Goal: Information Seeking & Learning: Learn about a topic

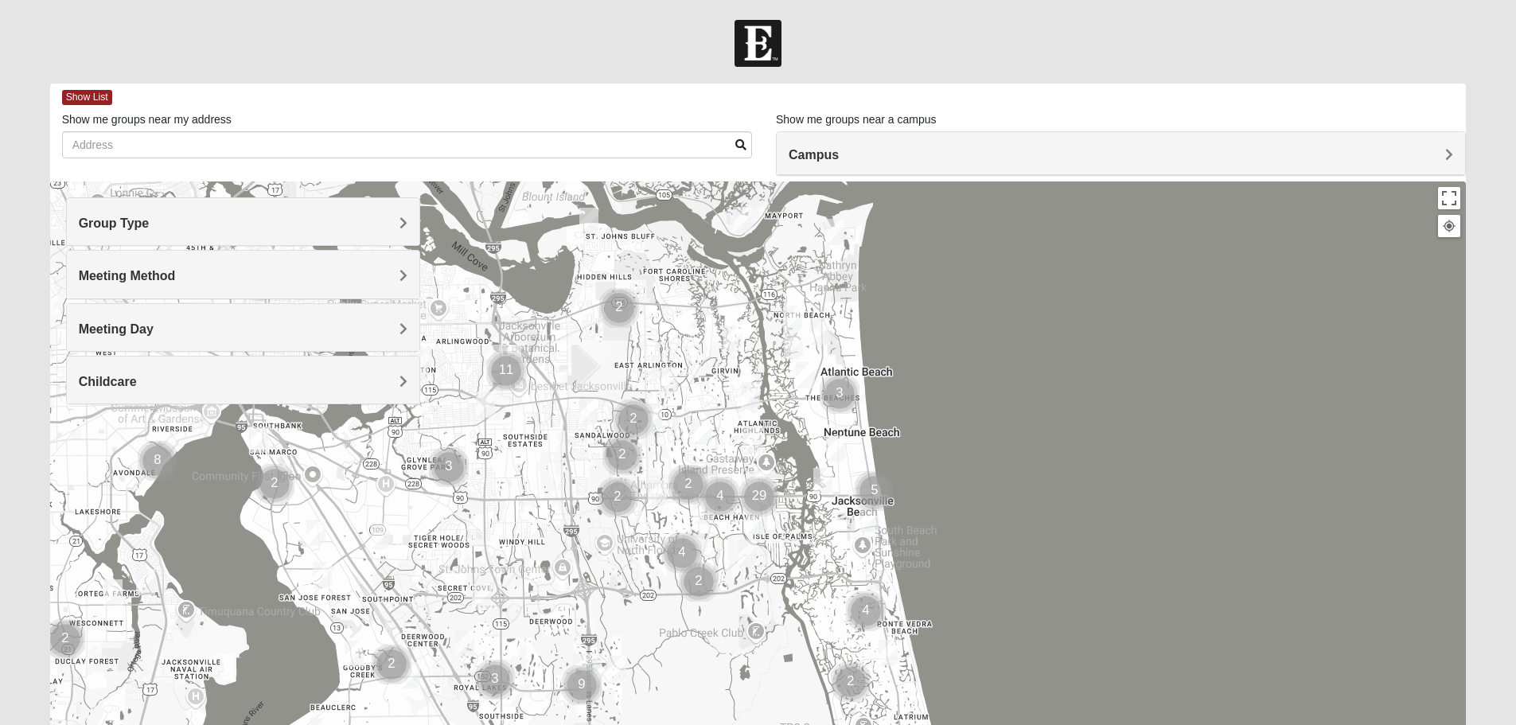
click at [343, 227] on h4 "Group Type" at bounding box center [243, 223] width 329 height 15
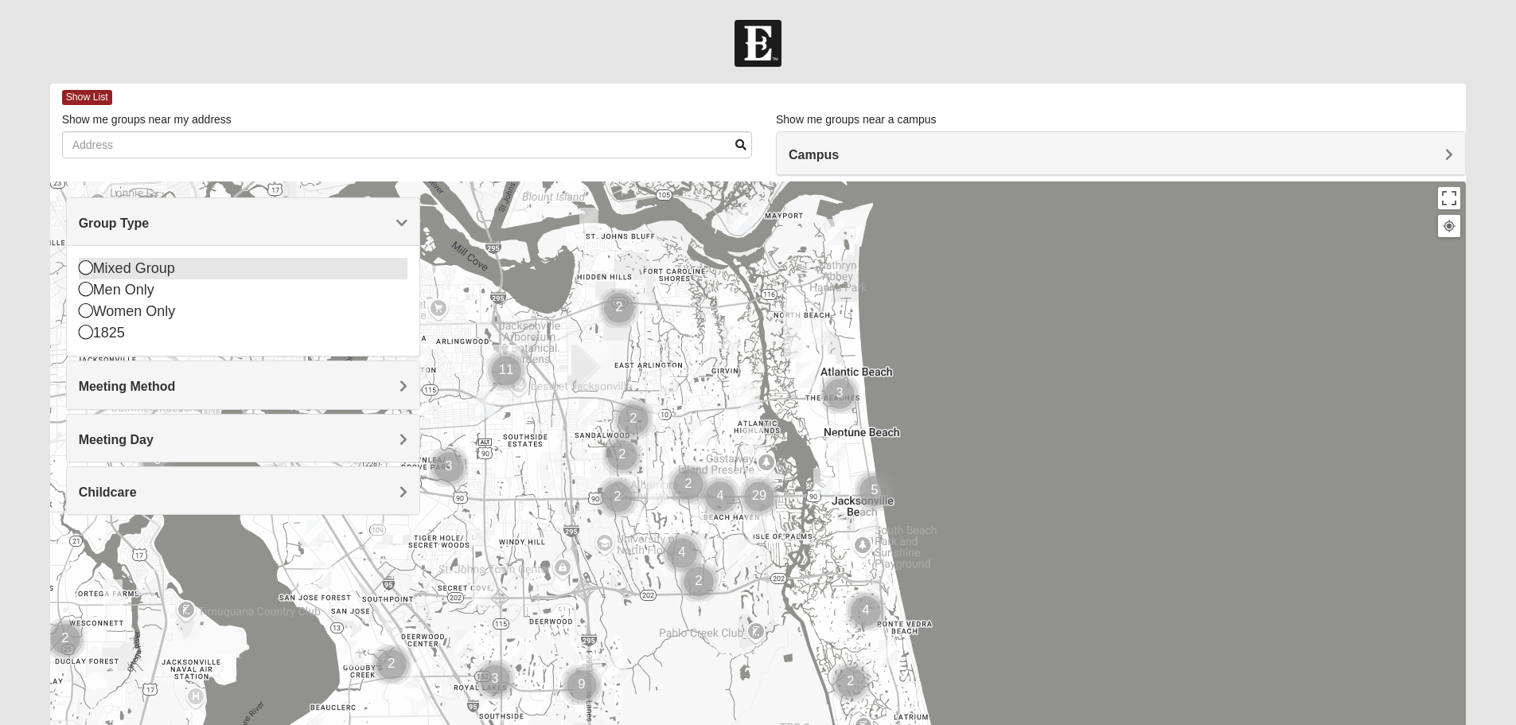
click at [138, 276] on div "Mixed Group" at bounding box center [243, 268] width 329 height 21
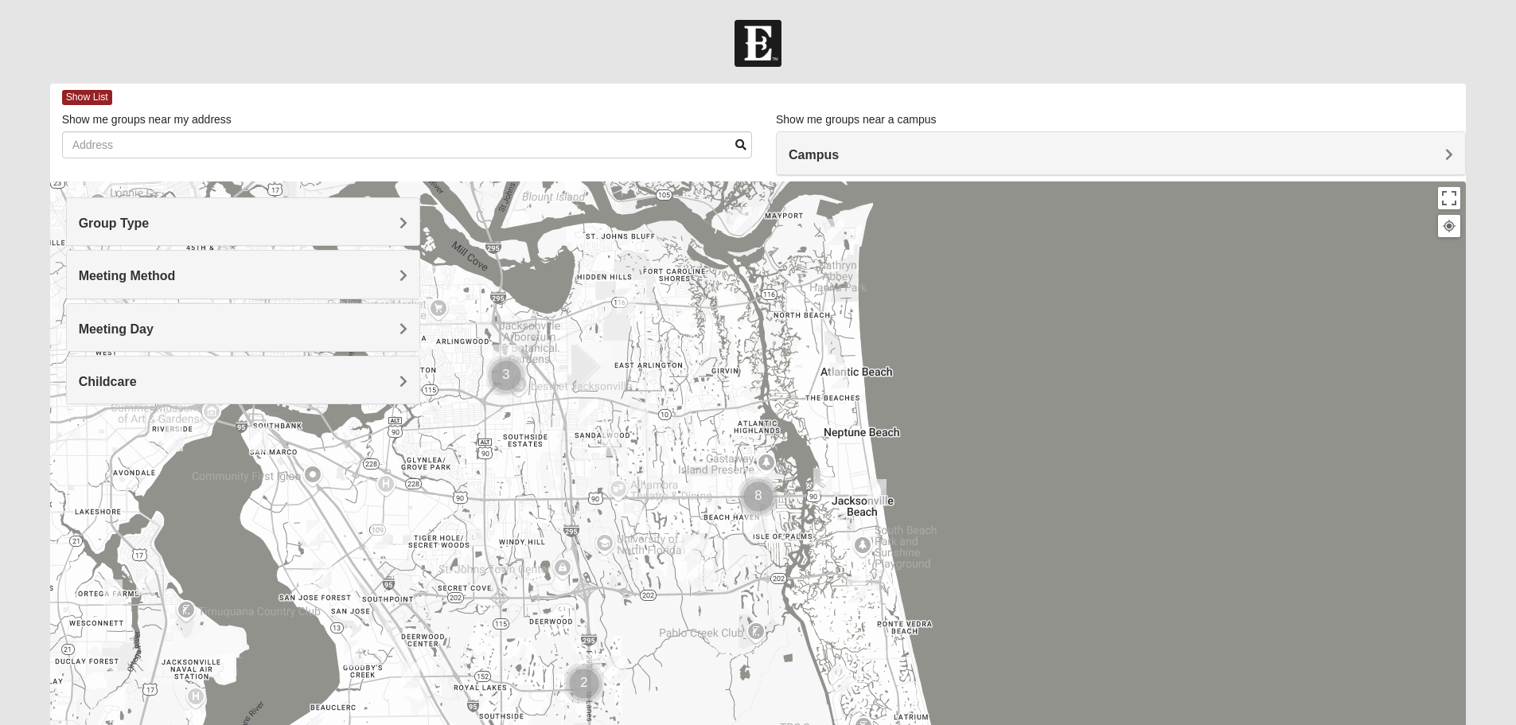
click at [202, 276] on h4 "Meeting Method" at bounding box center [243, 275] width 329 height 15
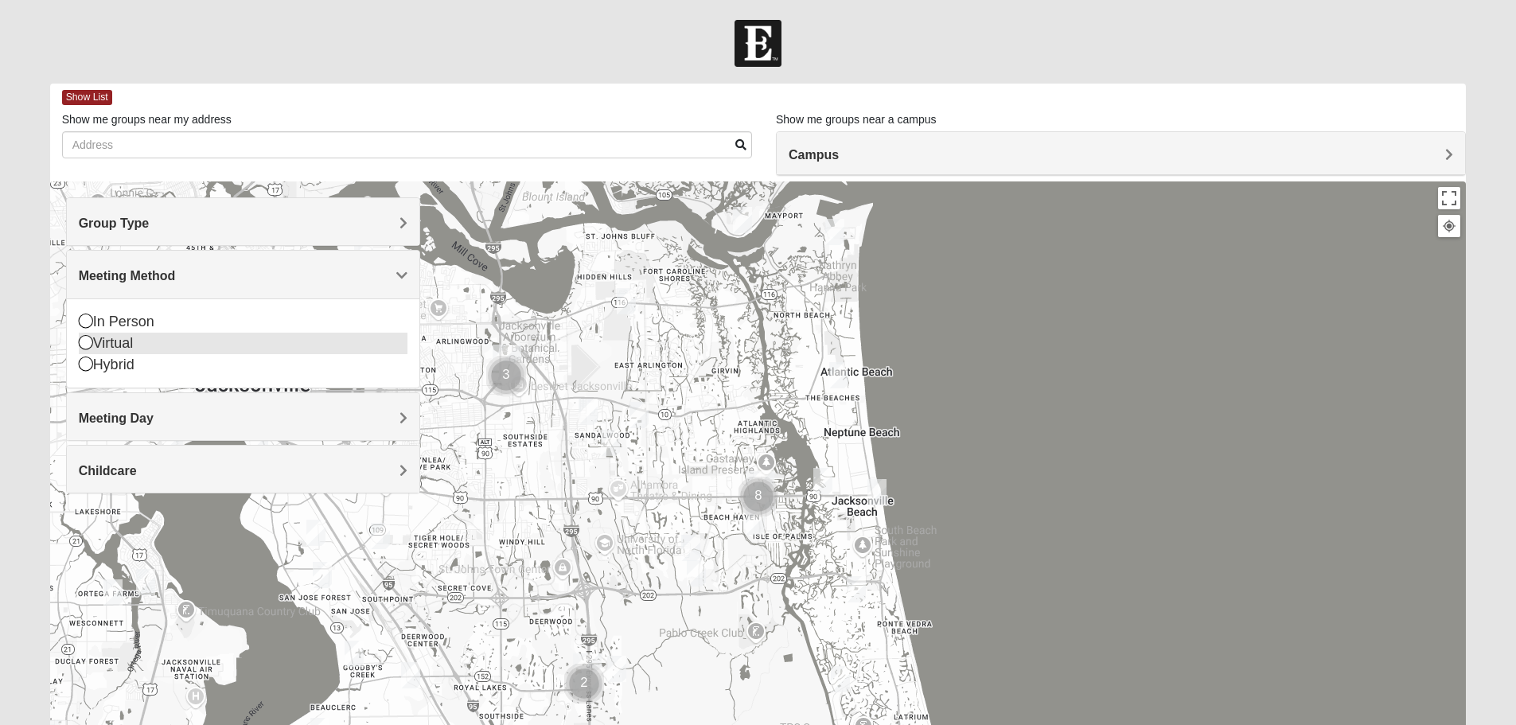
click at [122, 342] on div "Virtual" at bounding box center [243, 343] width 329 height 21
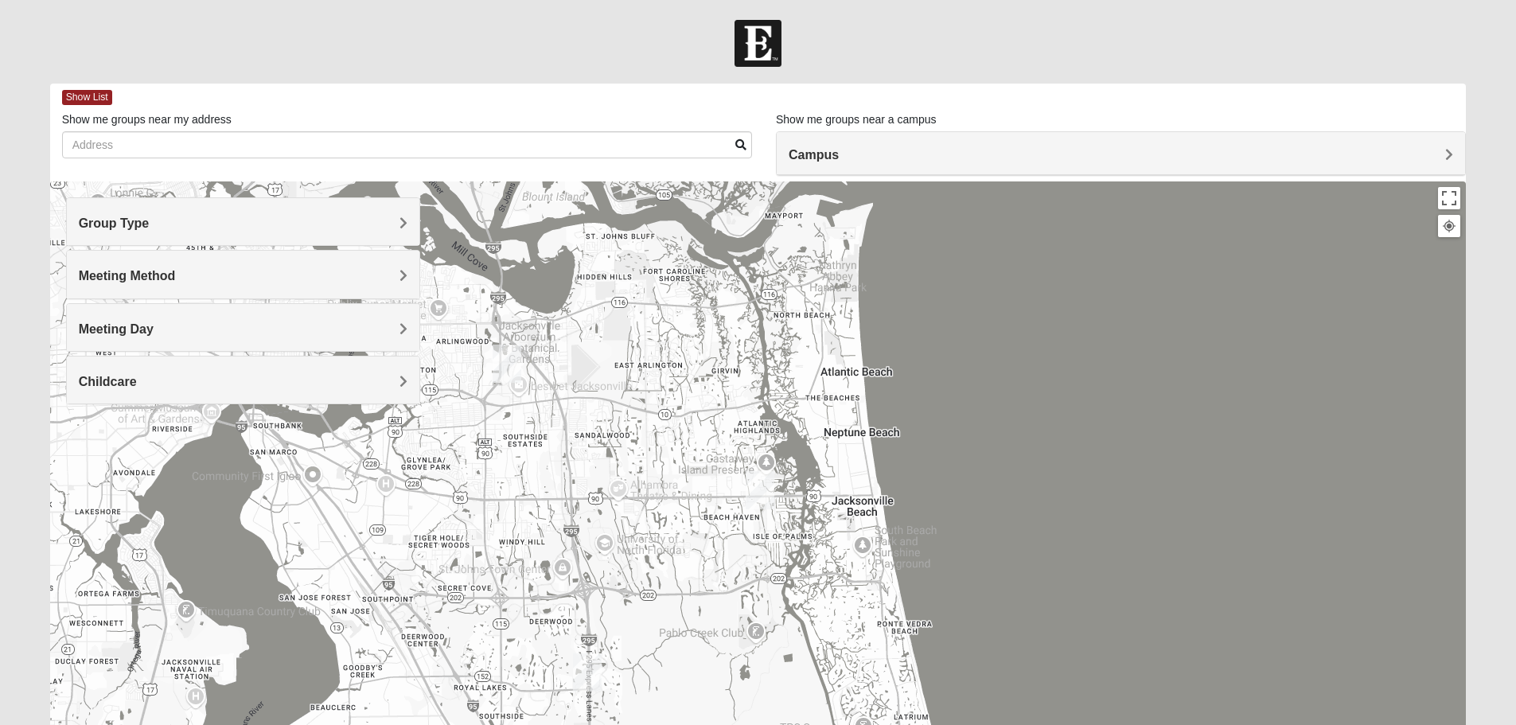
click at [172, 329] on h4 "Meeting Day" at bounding box center [243, 328] width 329 height 15
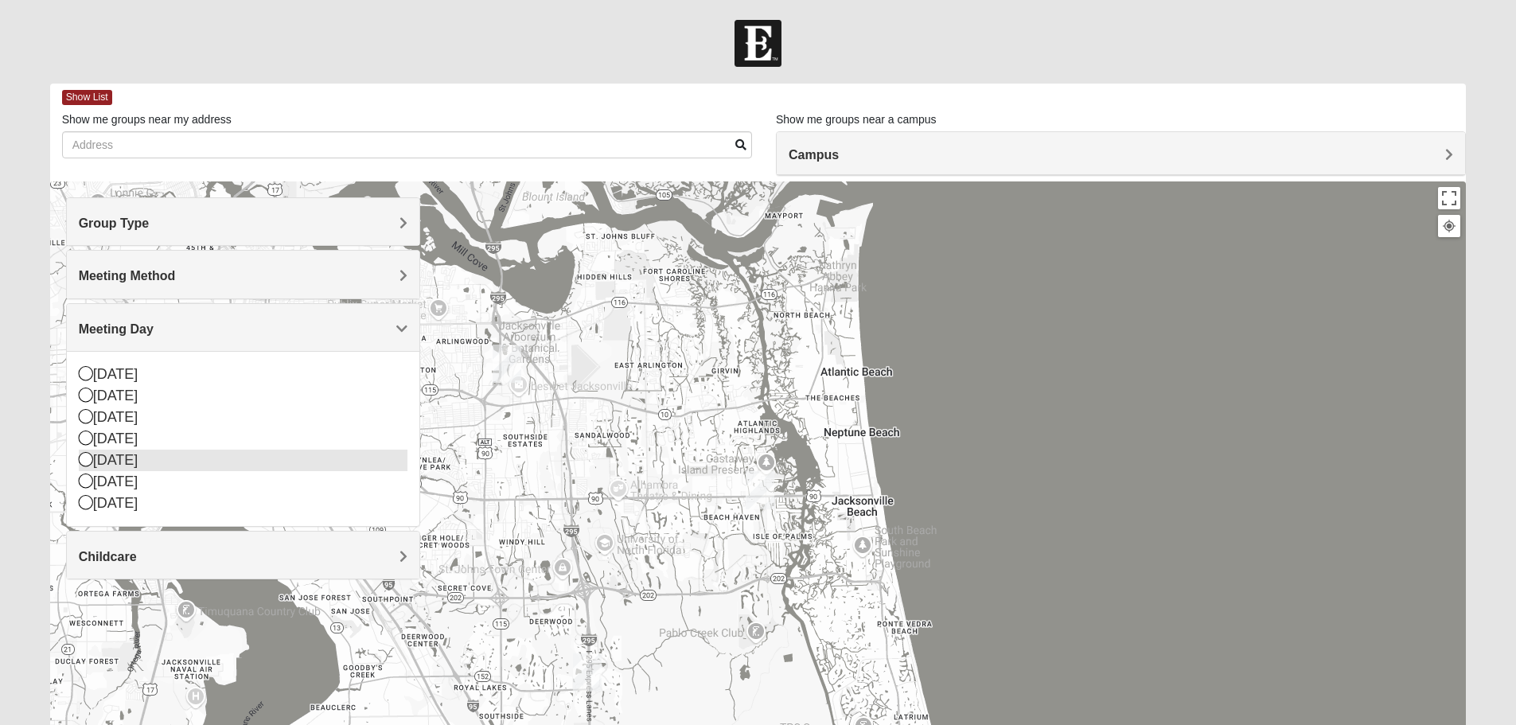
click at [153, 460] on div "[DATE]" at bounding box center [243, 460] width 329 height 21
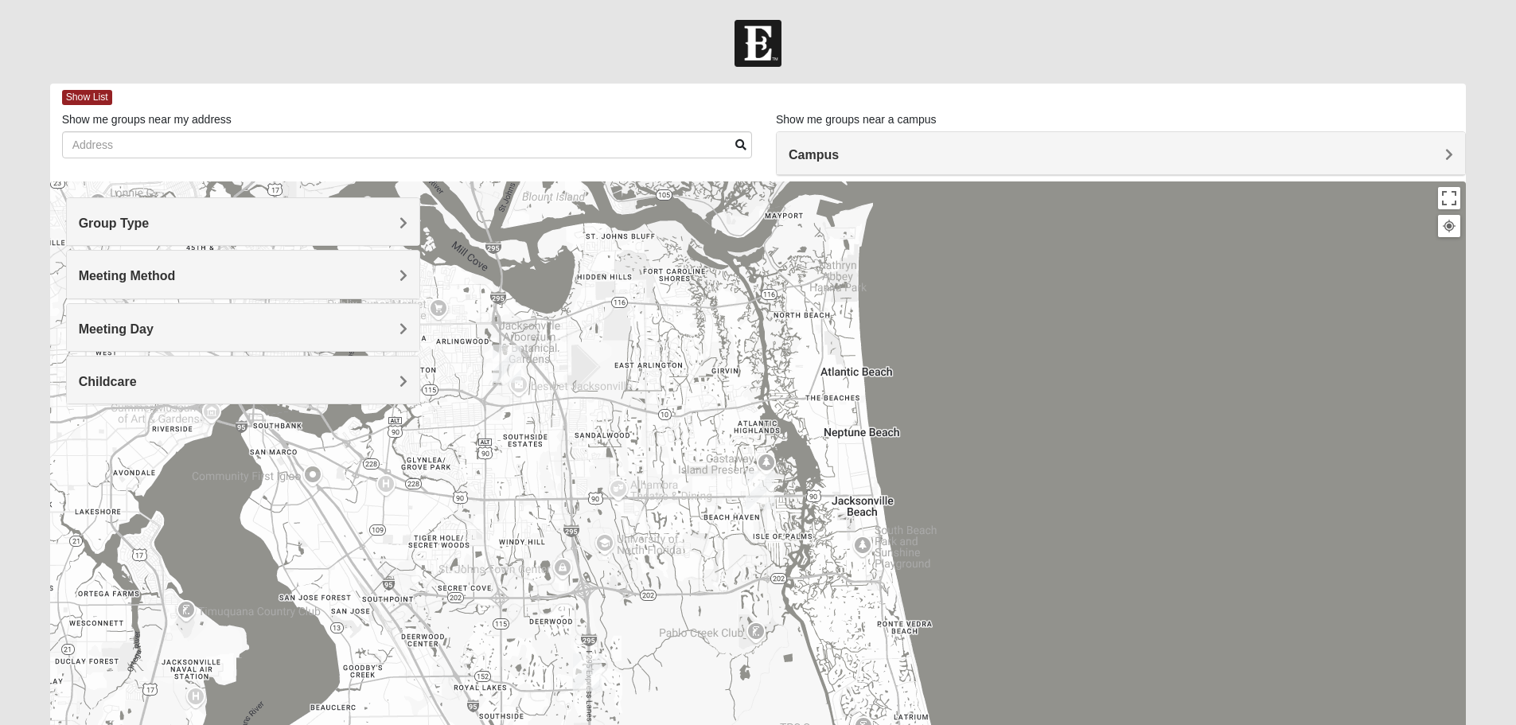
click at [169, 346] on div "Meeting Day" at bounding box center [243, 327] width 352 height 47
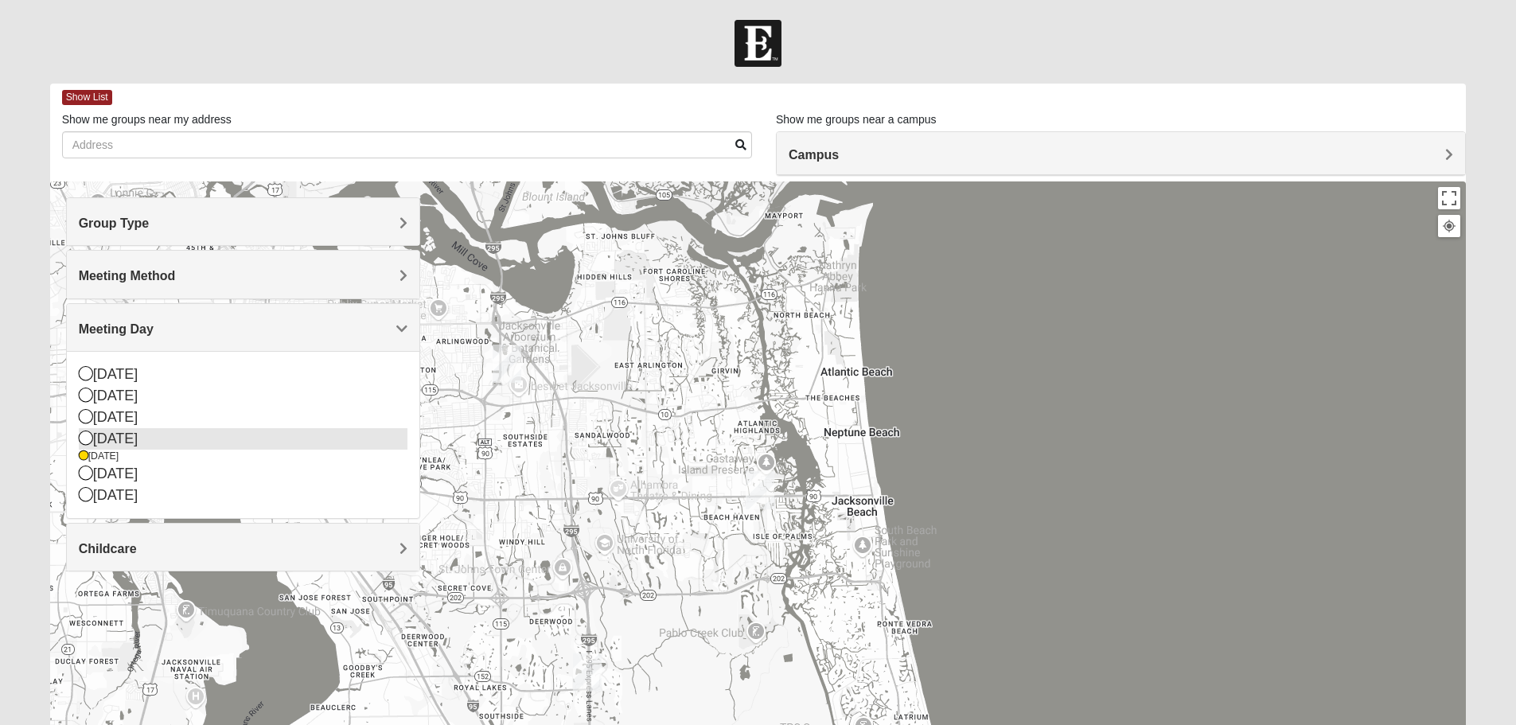
click at [146, 433] on div "[DATE]" at bounding box center [243, 438] width 329 height 21
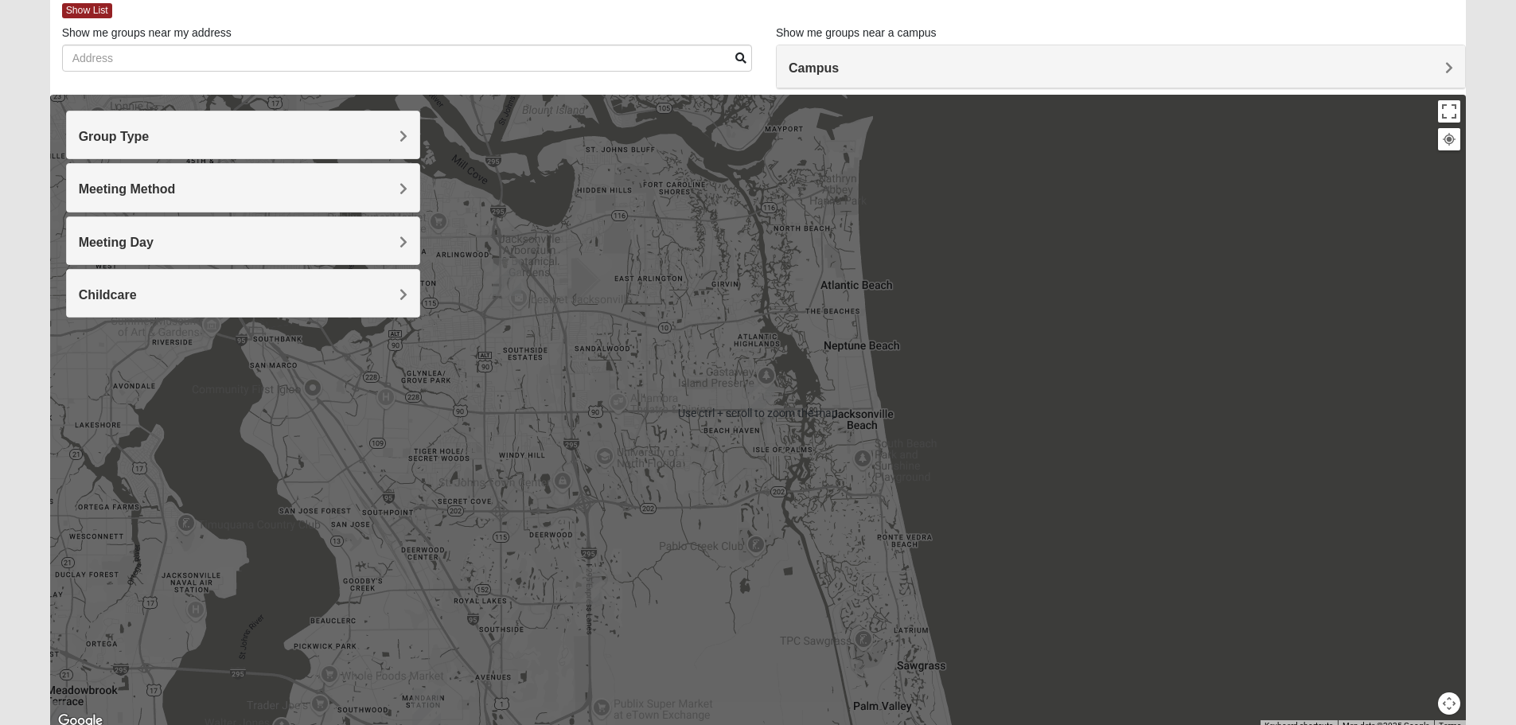
scroll to position [151, 0]
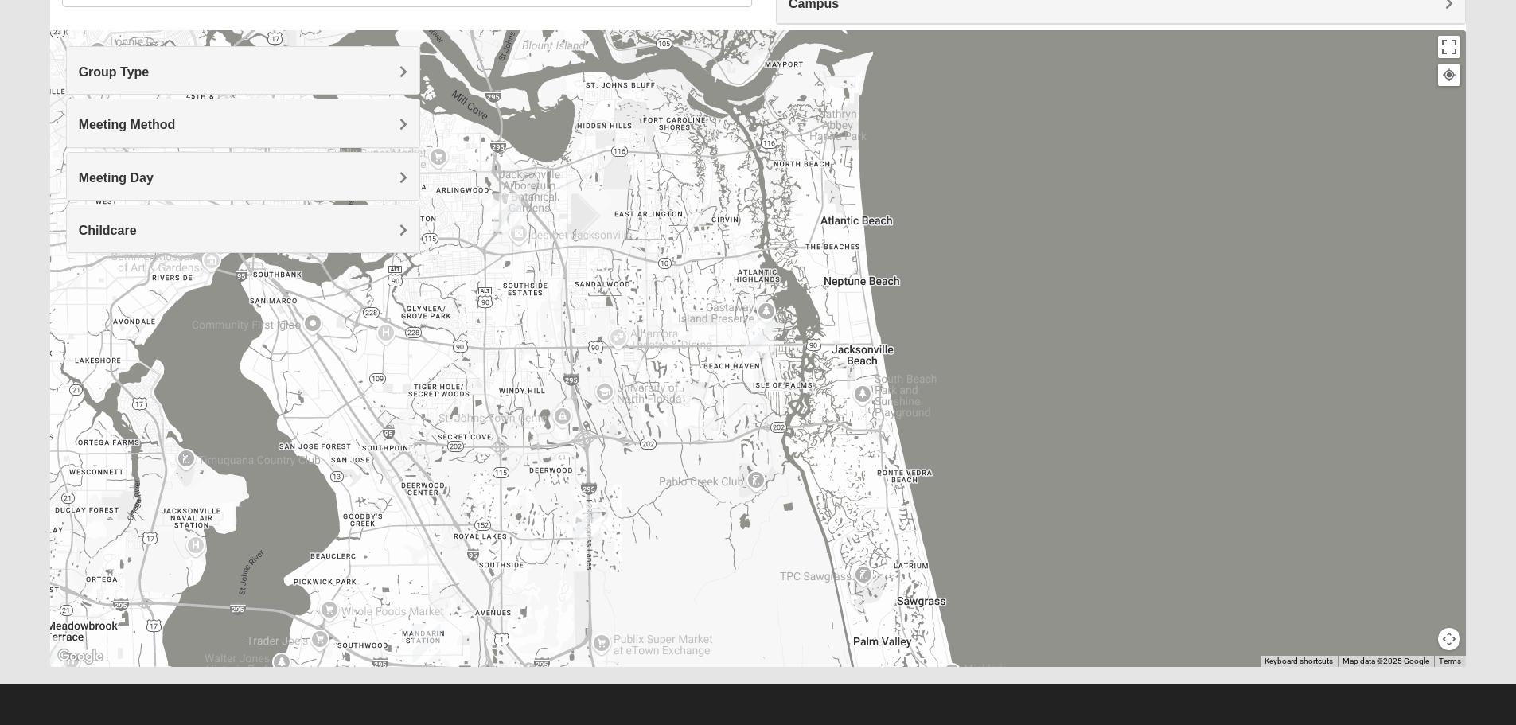
click at [265, 185] on div "Meeting Day" at bounding box center [243, 176] width 352 height 47
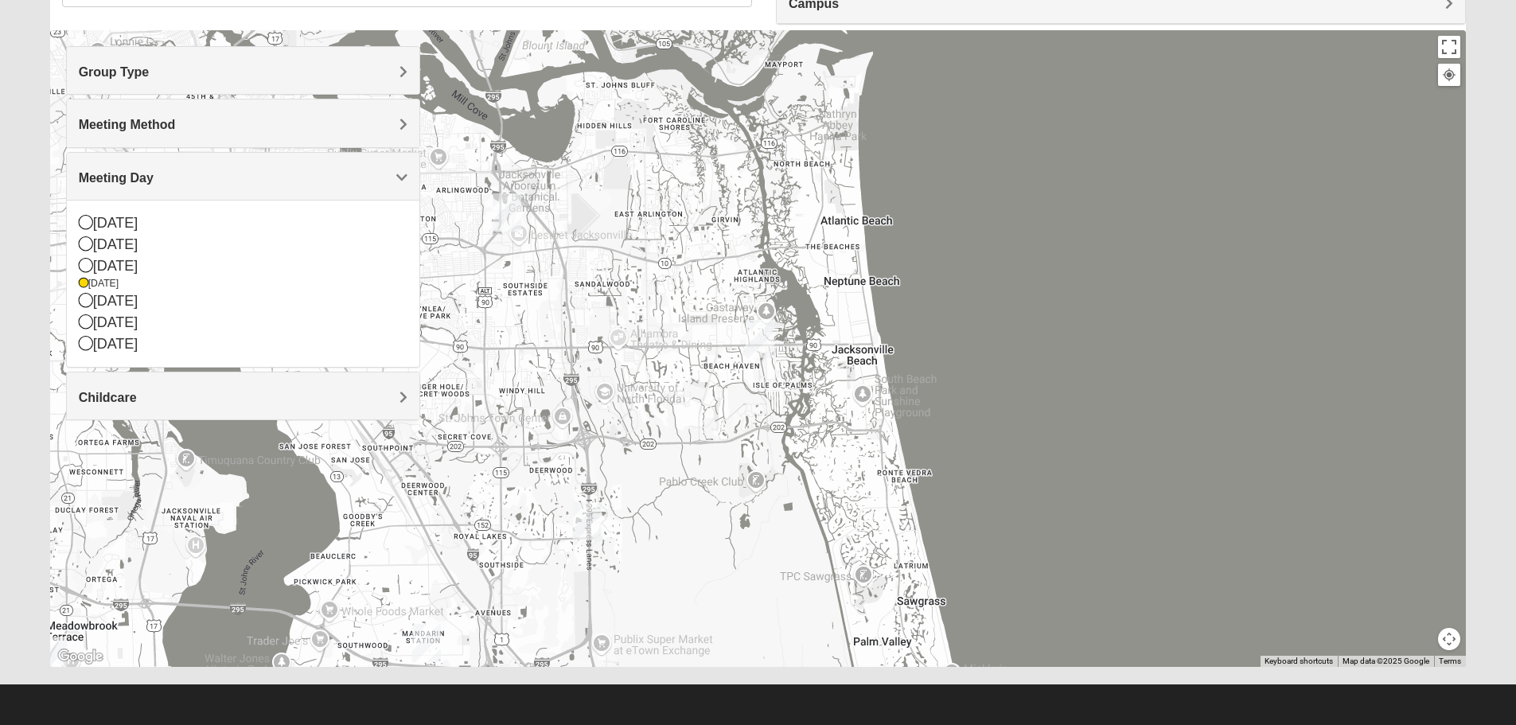
click at [691, 274] on div at bounding box center [758, 348] width 1416 height 636
click at [628, 410] on div at bounding box center [758, 348] width 1416 height 636
click at [757, 338] on img "San Pablo" at bounding box center [759, 338] width 41 height 51
click at [509, 220] on img "Arlington" at bounding box center [506, 212] width 41 height 51
click at [493, 138] on span "[GEOGRAPHIC_DATA]" at bounding box center [491, 144] width 139 height 17
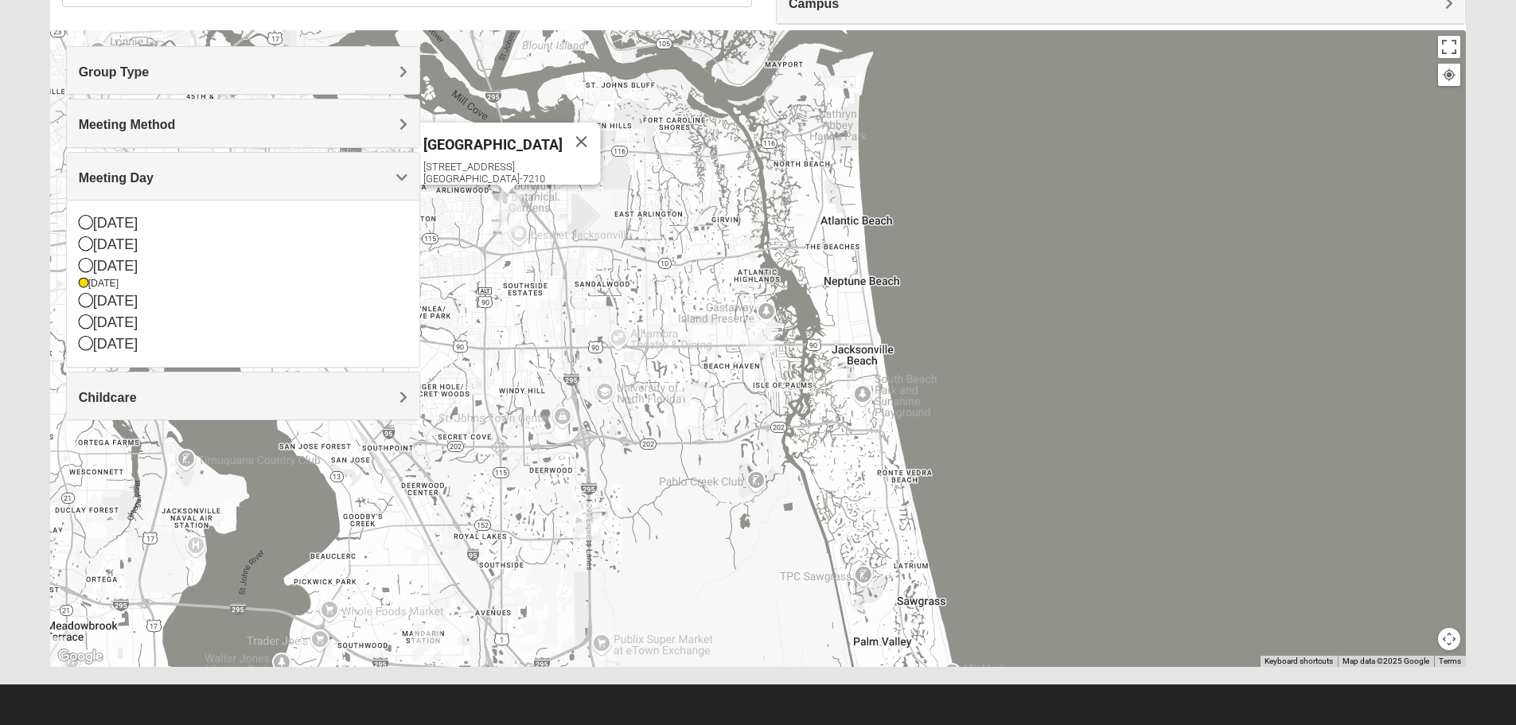
click at [703, 368] on div "Arlington [STREET_ADDRESS]" at bounding box center [758, 348] width 1416 height 636
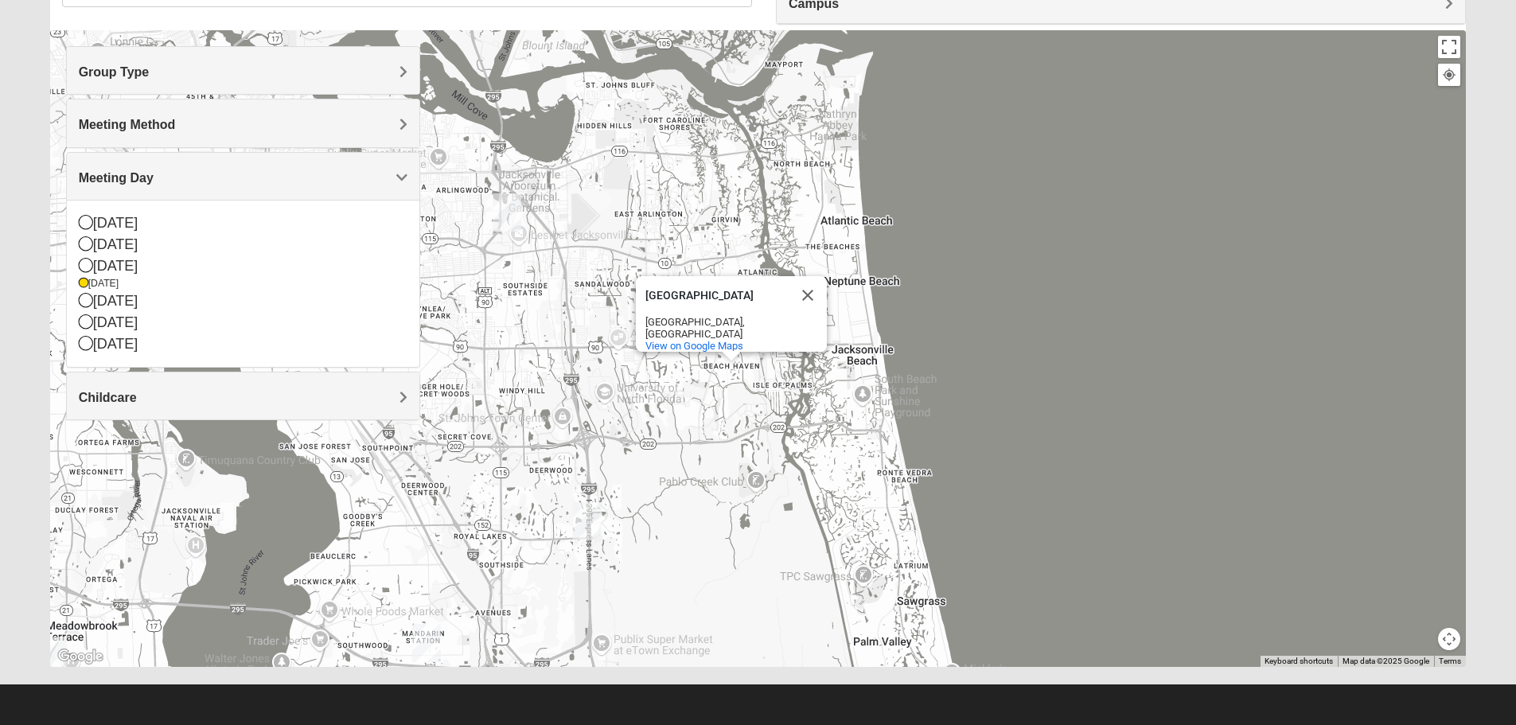
click at [339, 193] on div "Meeting Day" at bounding box center [243, 176] width 352 height 47
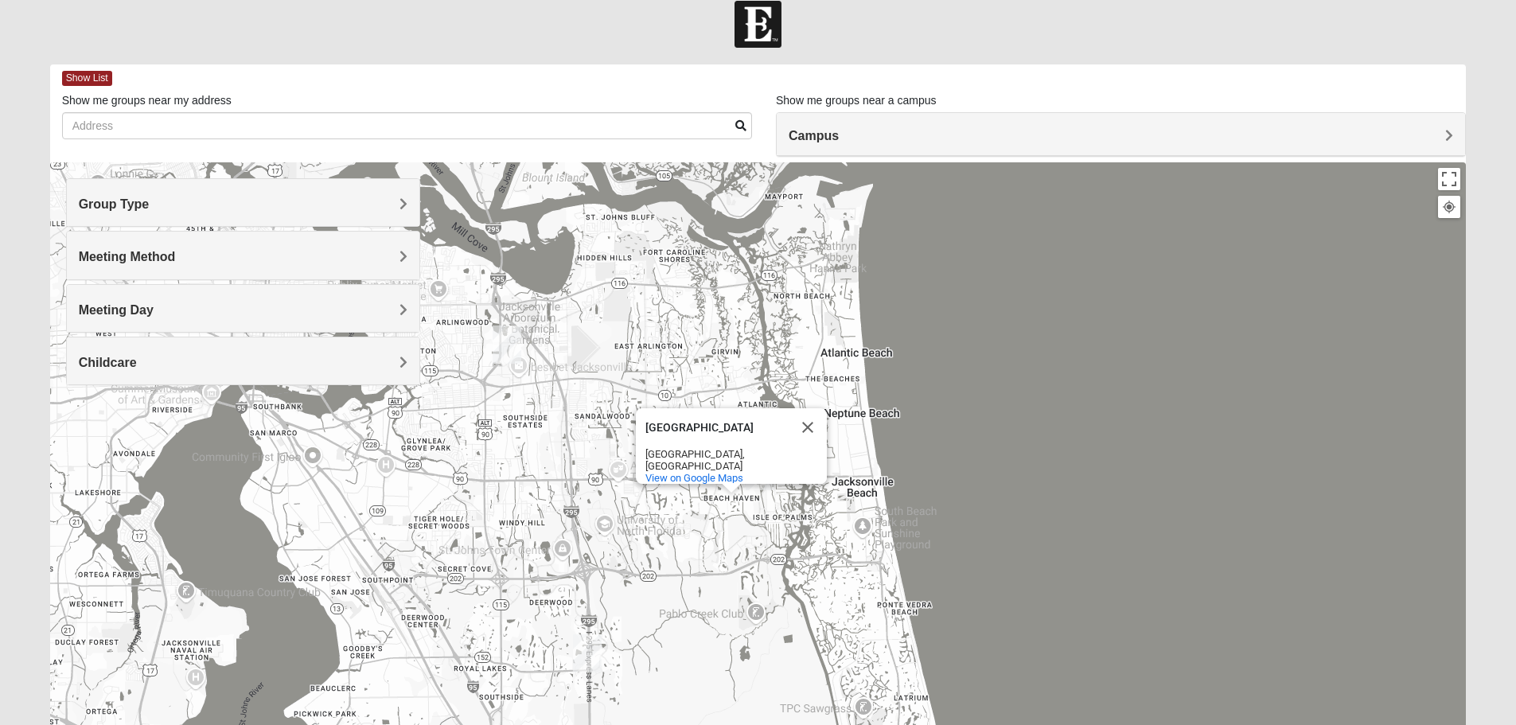
scroll to position [0, 0]
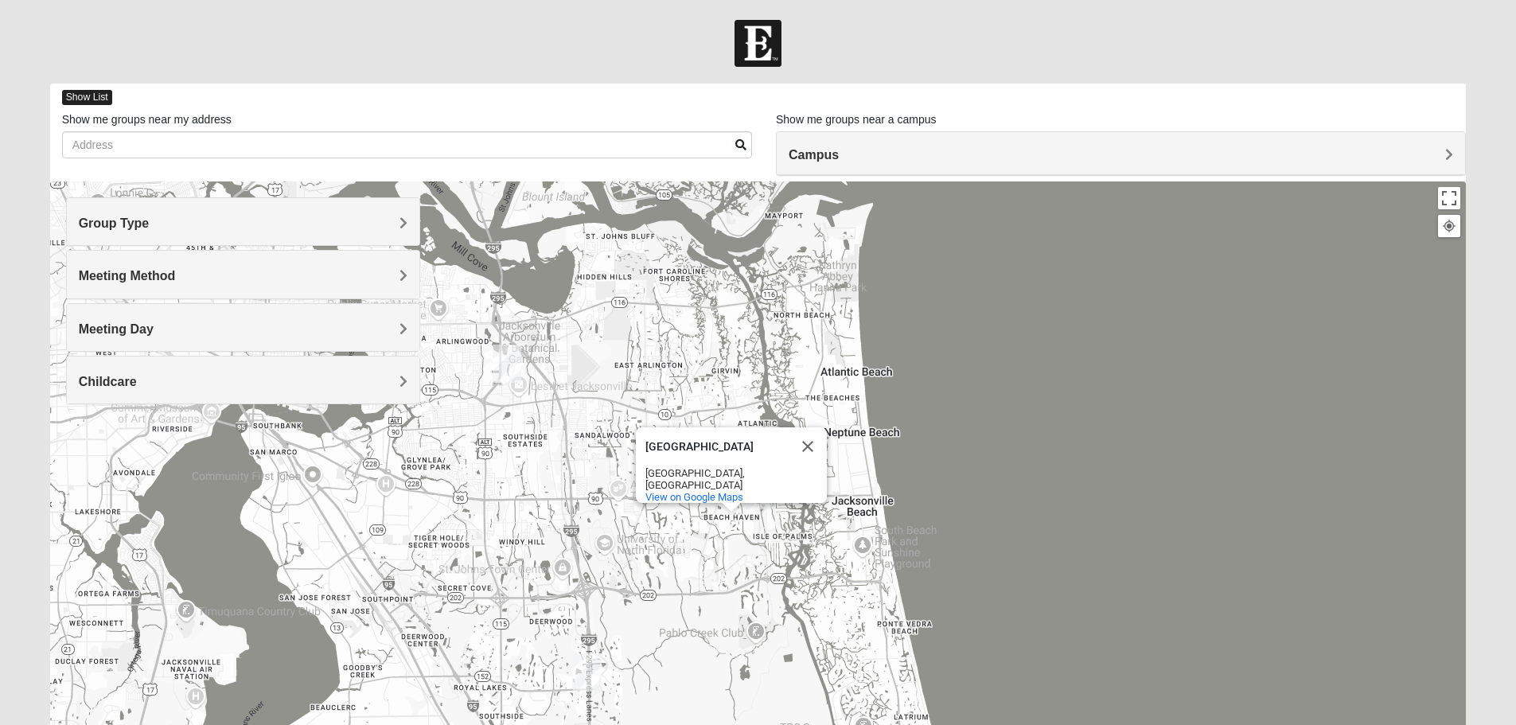
click at [97, 90] on span "Show List" at bounding box center [87, 97] width 50 height 15
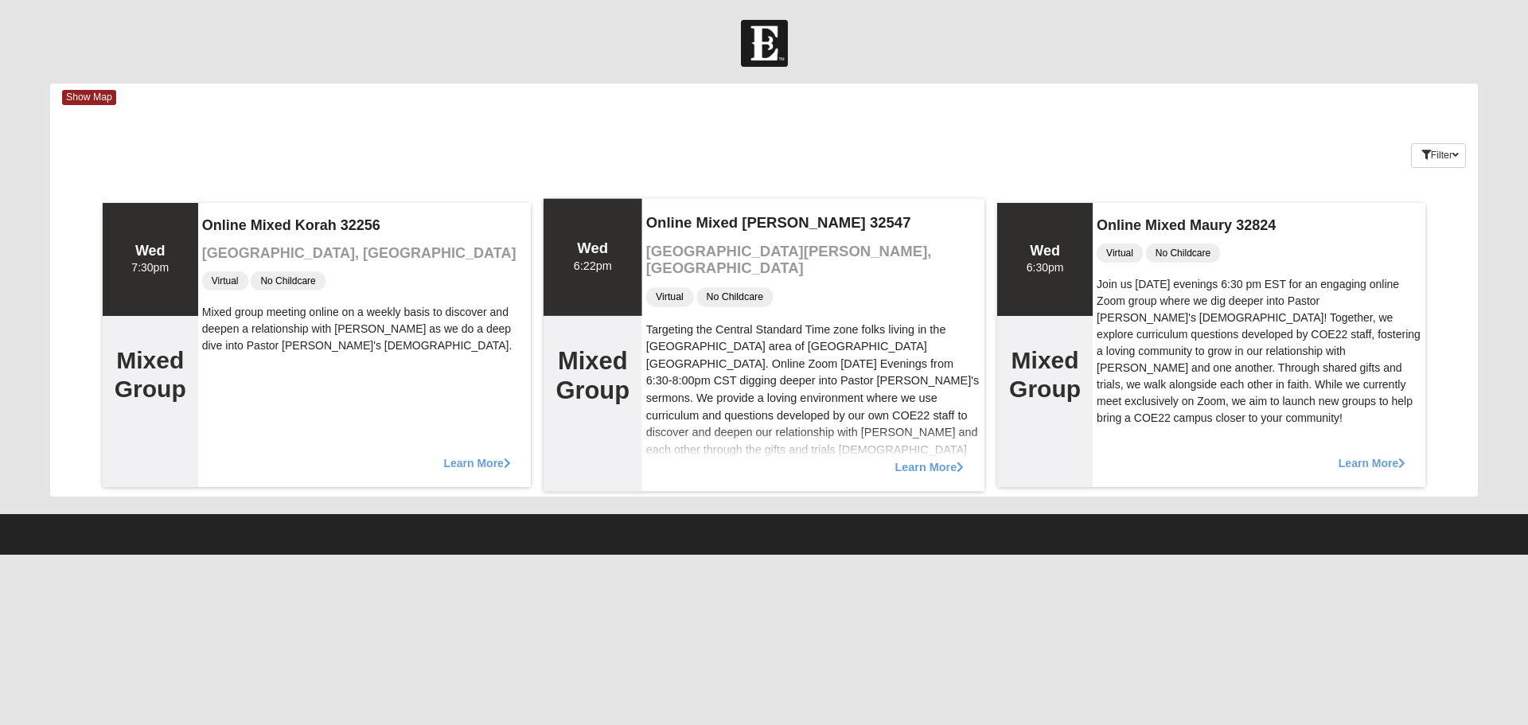
click at [913, 458] on span "Learn More" at bounding box center [928, 458] width 69 height 0
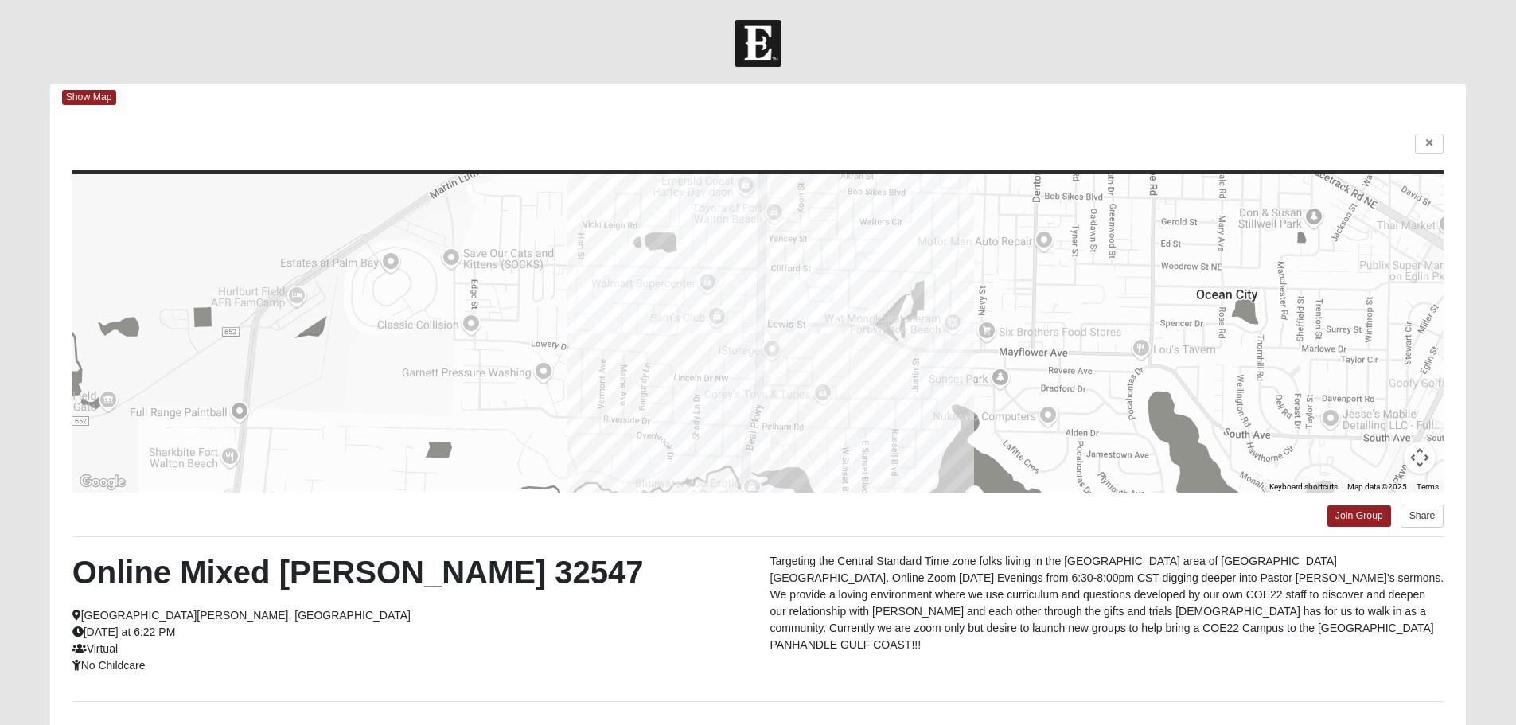
click at [450, 146] on div at bounding box center [758, 144] width 1372 height 21
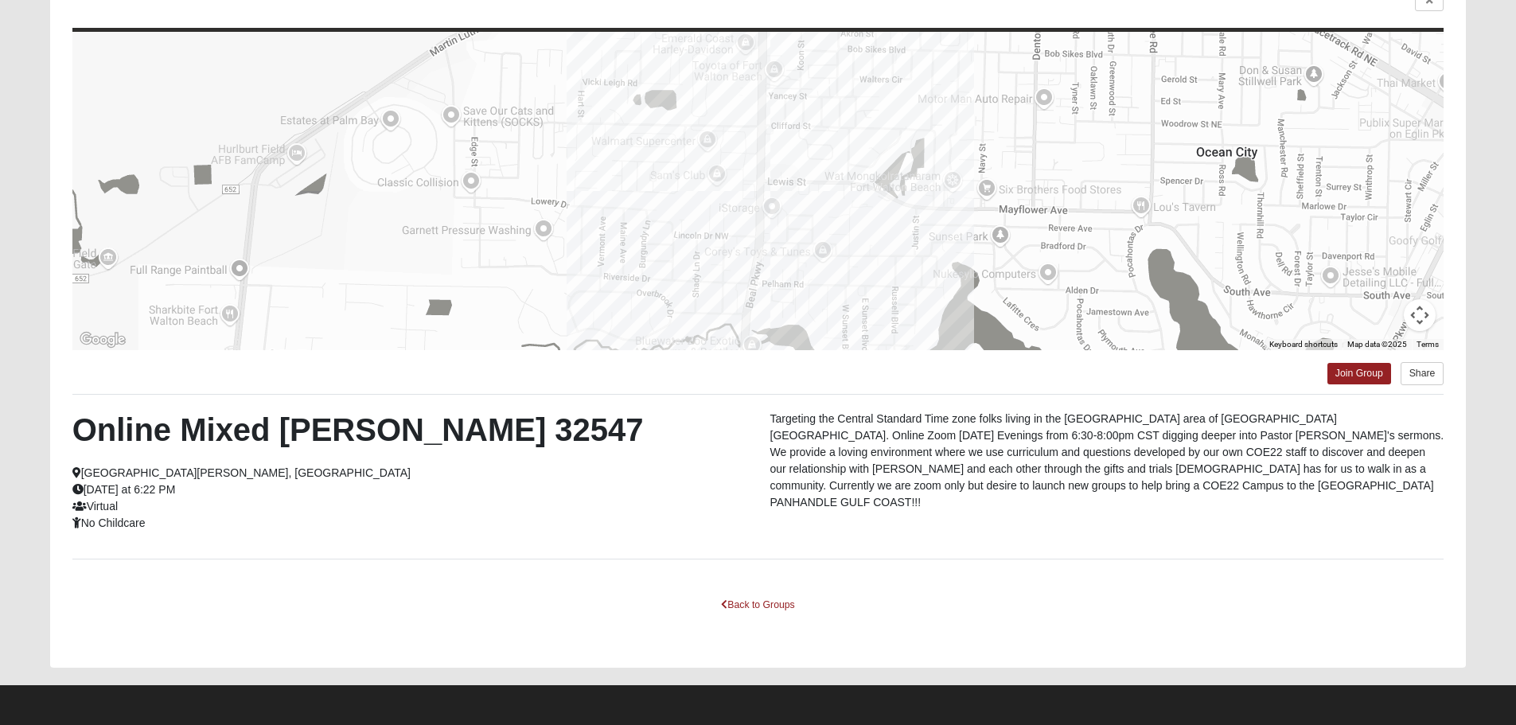
scroll to position [143, 0]
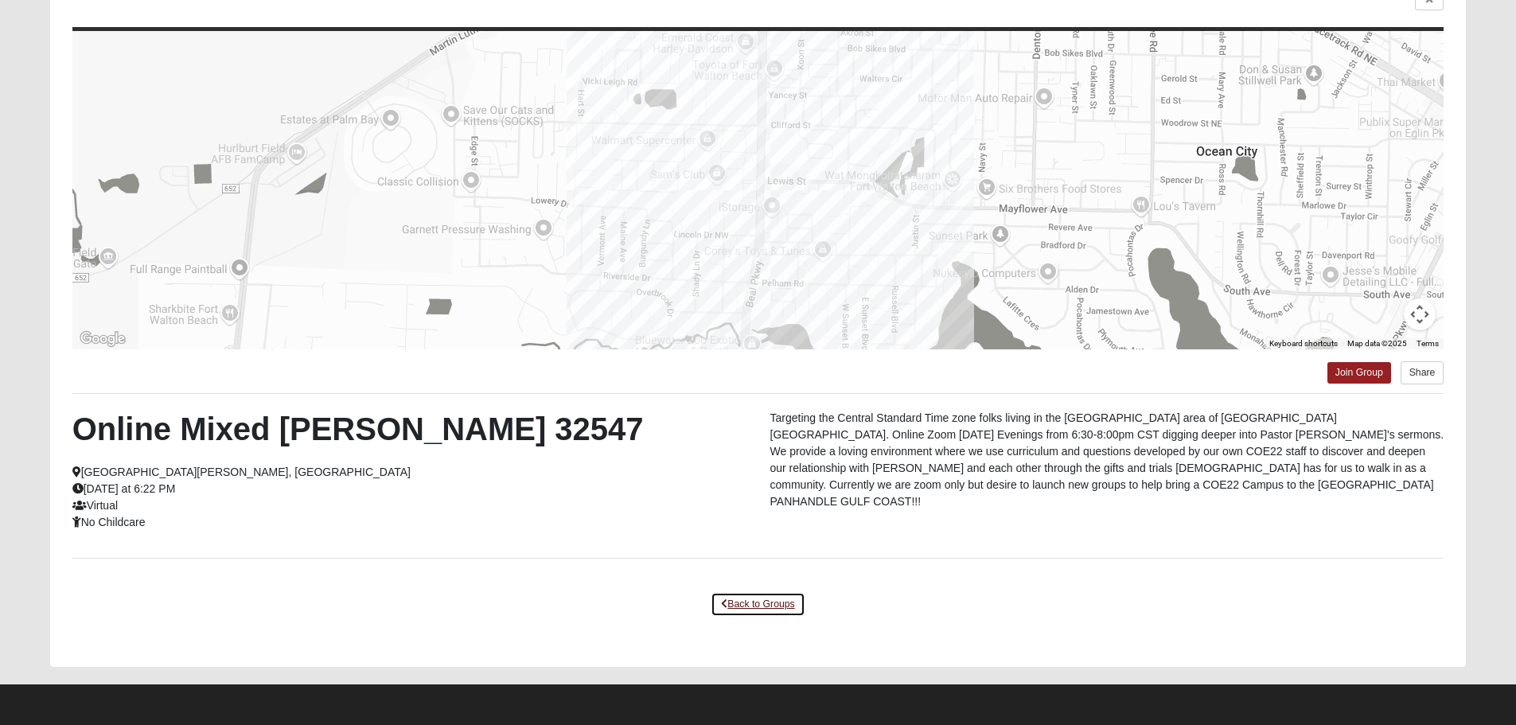
click at [757, 600] on link "Back to Groups" at bounding box center [757, 604] width 94 height 25
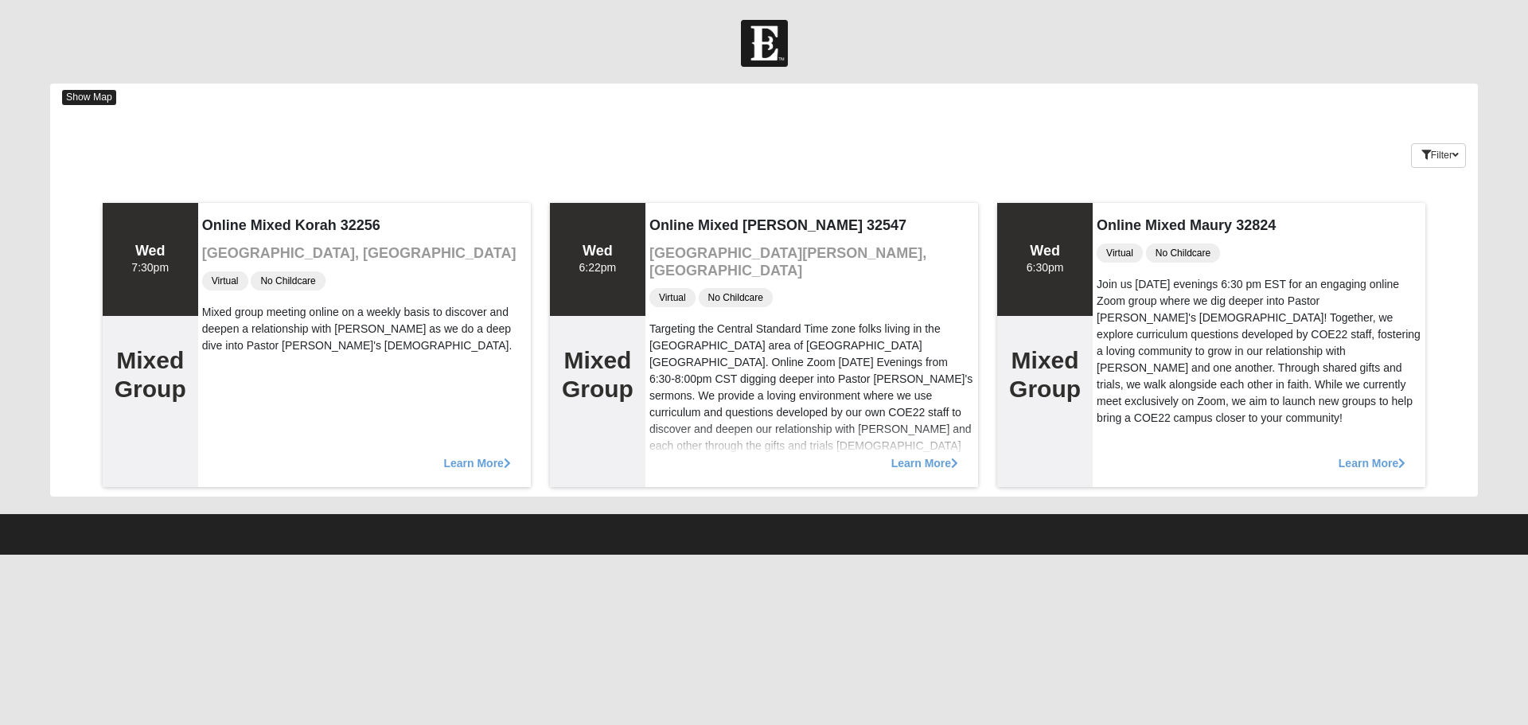
click at [96, 90] on span "Show Map" at bounding box center [89, 97] width 54 height 15
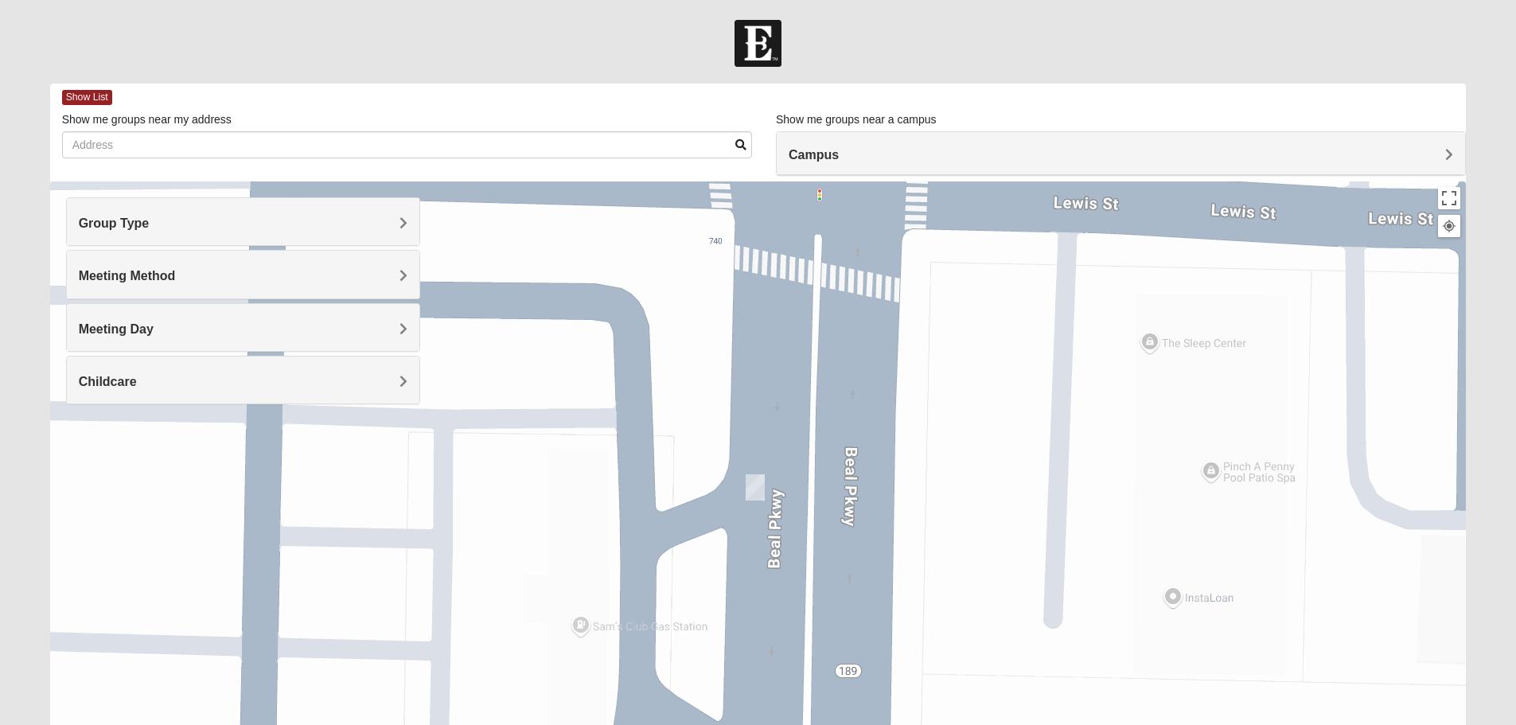
click at [226, 320] on div "Meeting Day" at bounding box center [243, 327] width 352 height 47
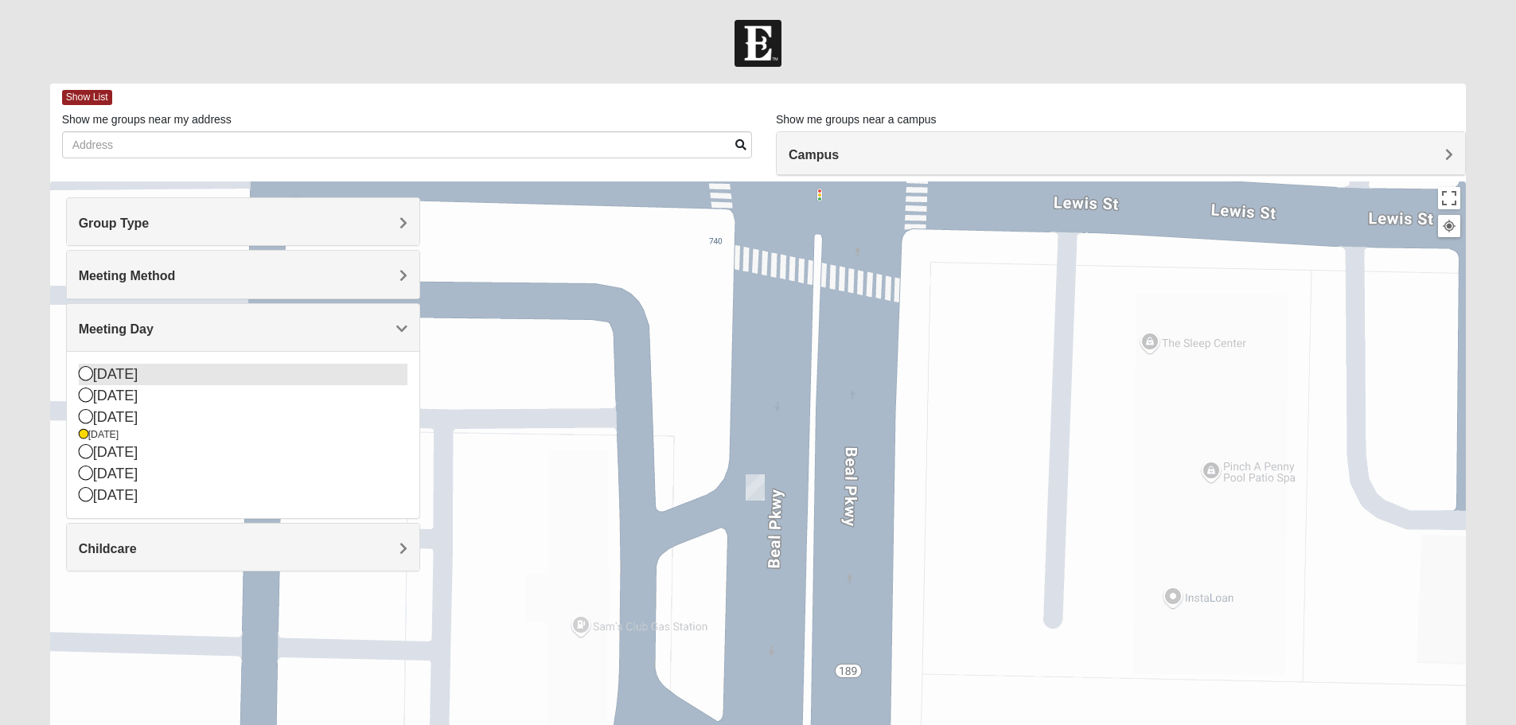
click at [84, 377] on icon at bounding box center [86, 373] width 14 height 14
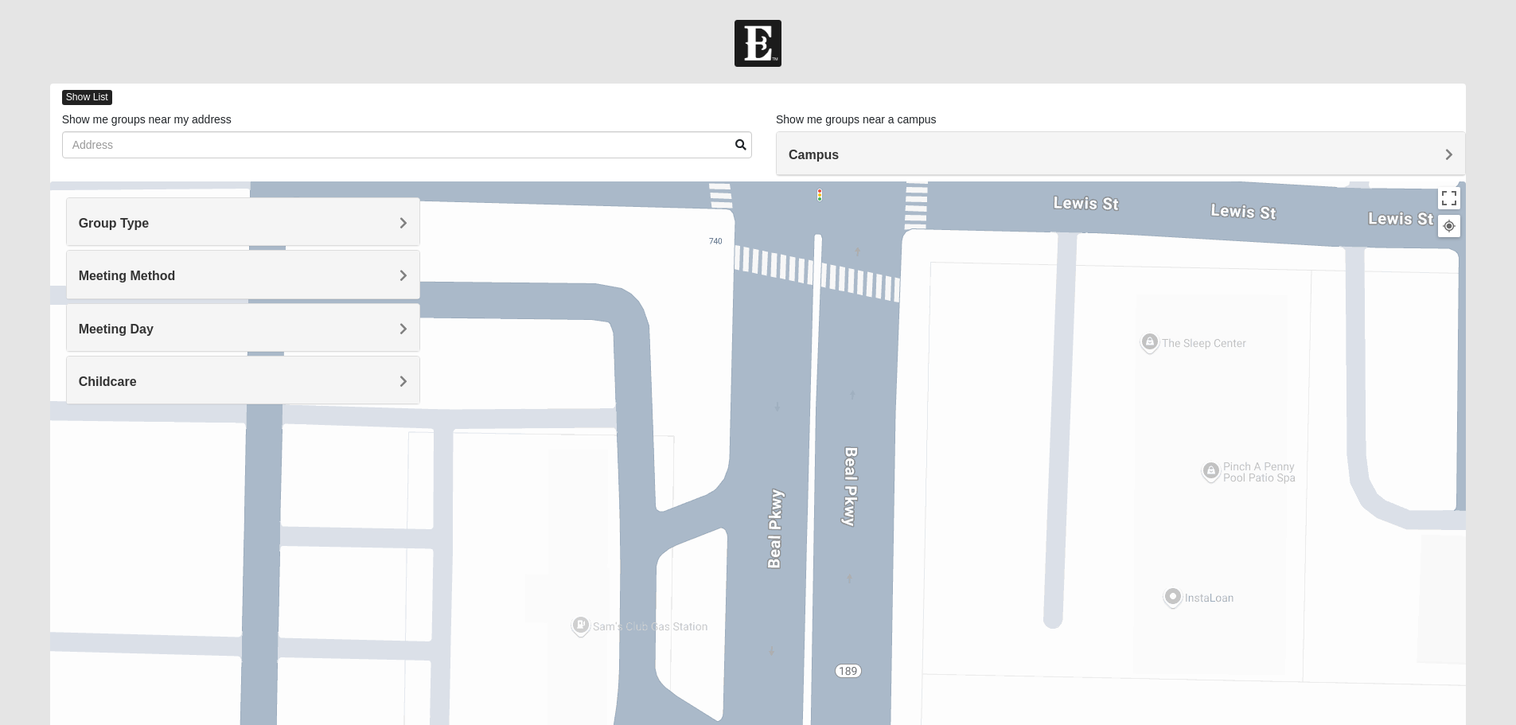
click at [84, 98] on span "Show List" at bounding box center [87, 97] width 50 height 15
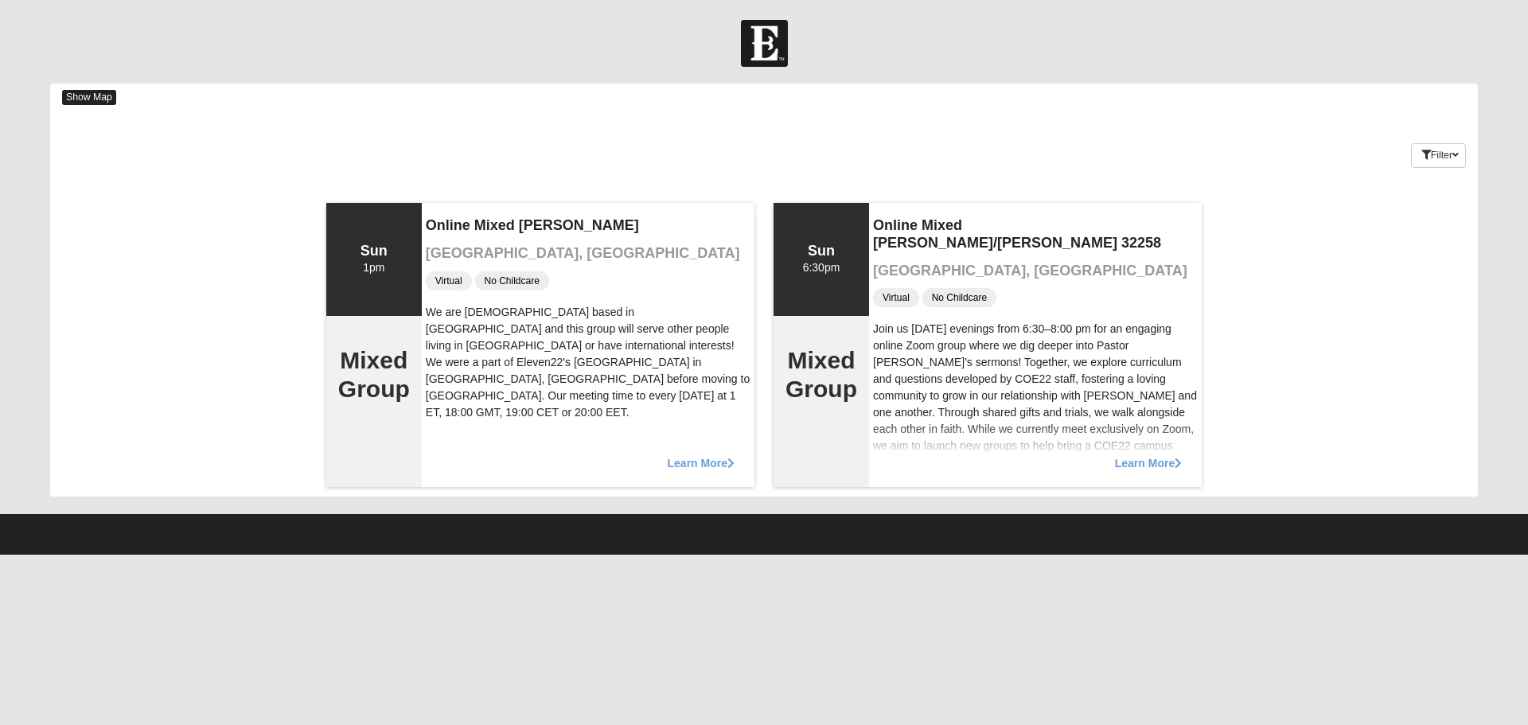
click at [89, 100] on span "Show Map" at bounding box center [89, 97] width 54 height 15
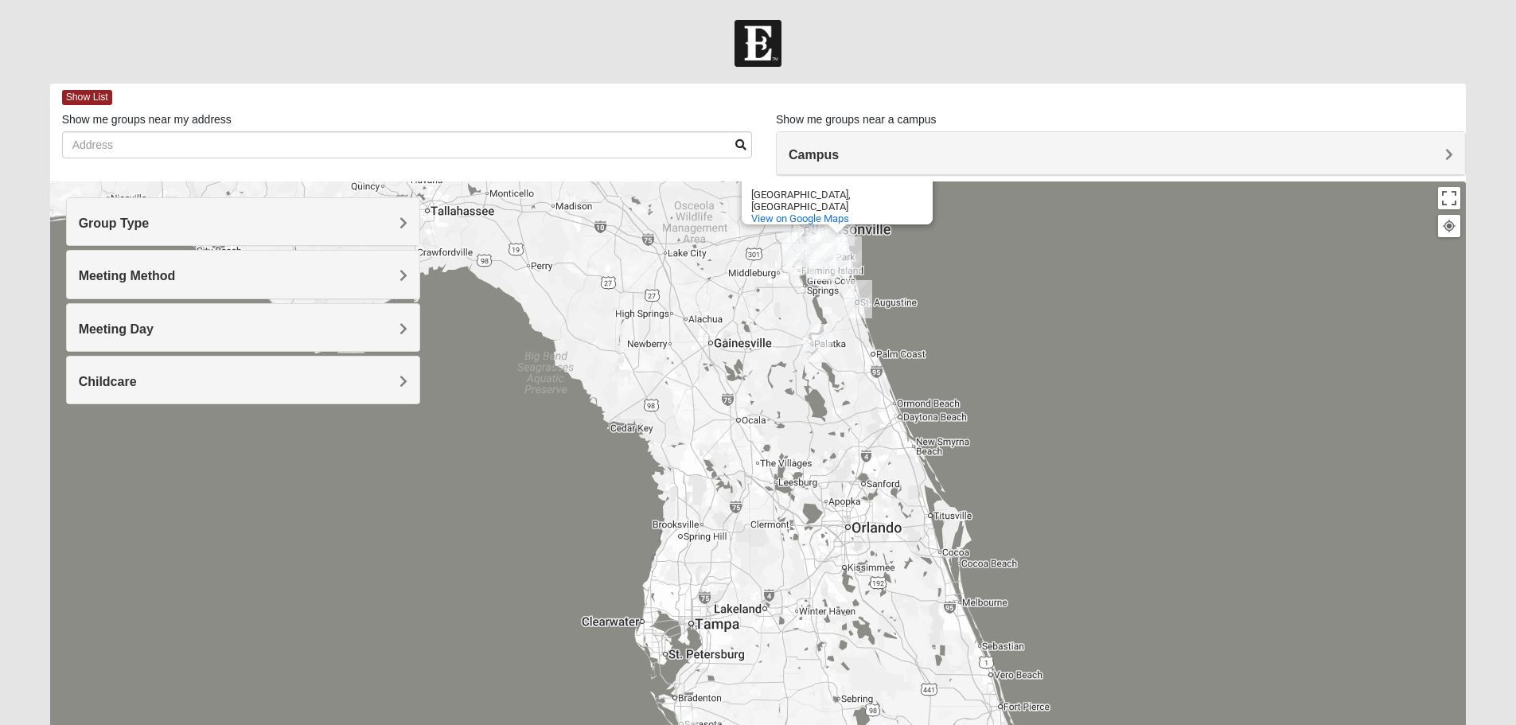
click at [172, 309] on div "Meeting Day" at bounding box center [243, 327] width 352 height 47
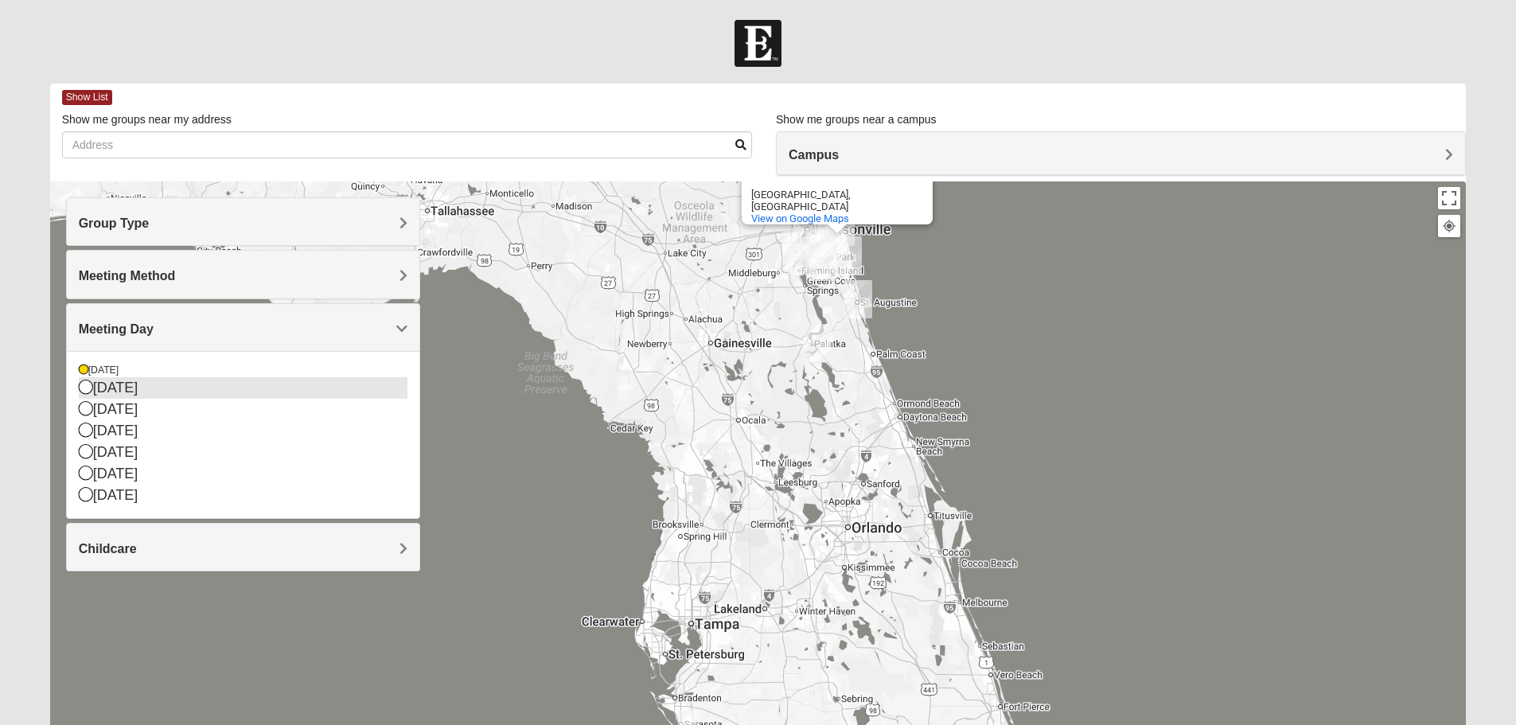
click at [138, 391] on div "[DATE]" at bounding box center [243, 387] width 329 height 21
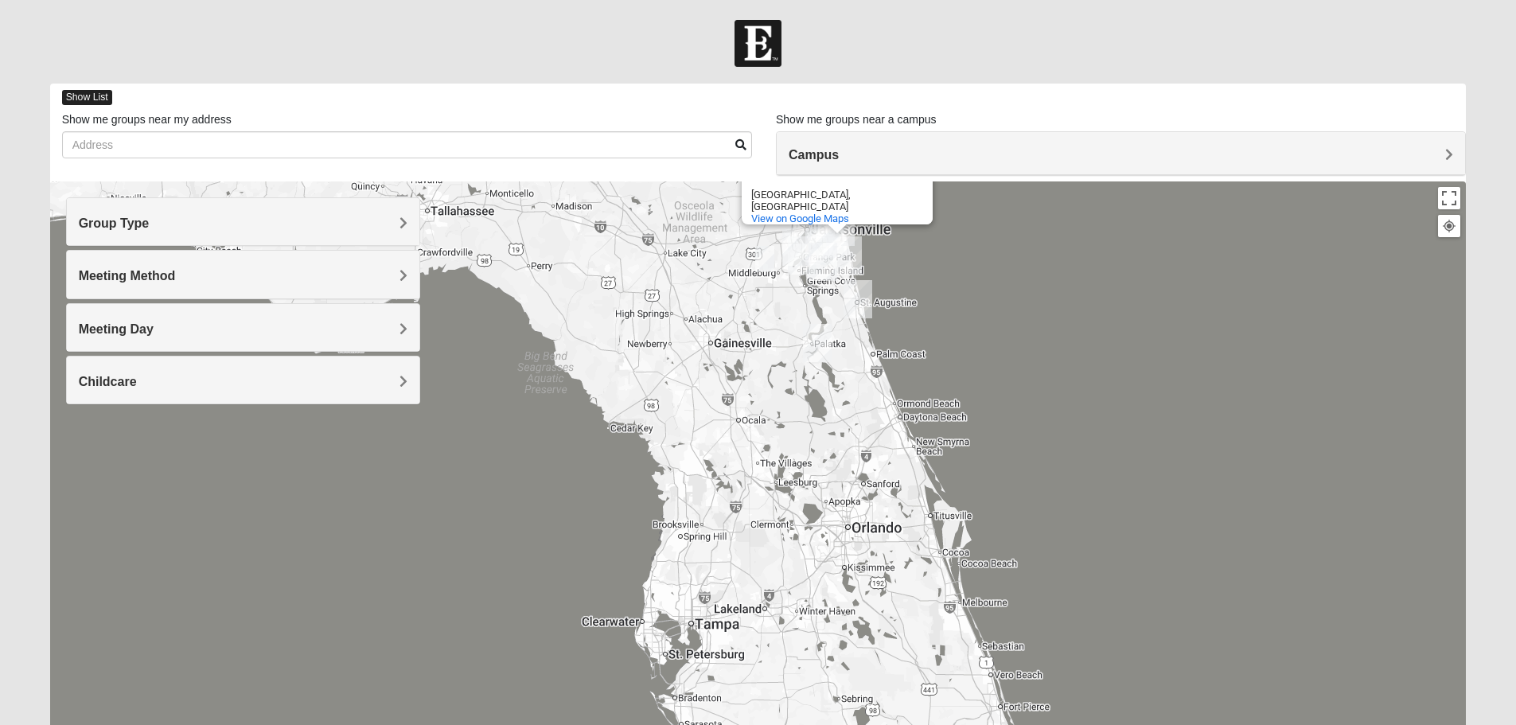
click at [96, 101] on span "Show List" at bounding box center [87, 97] width 50 height 15
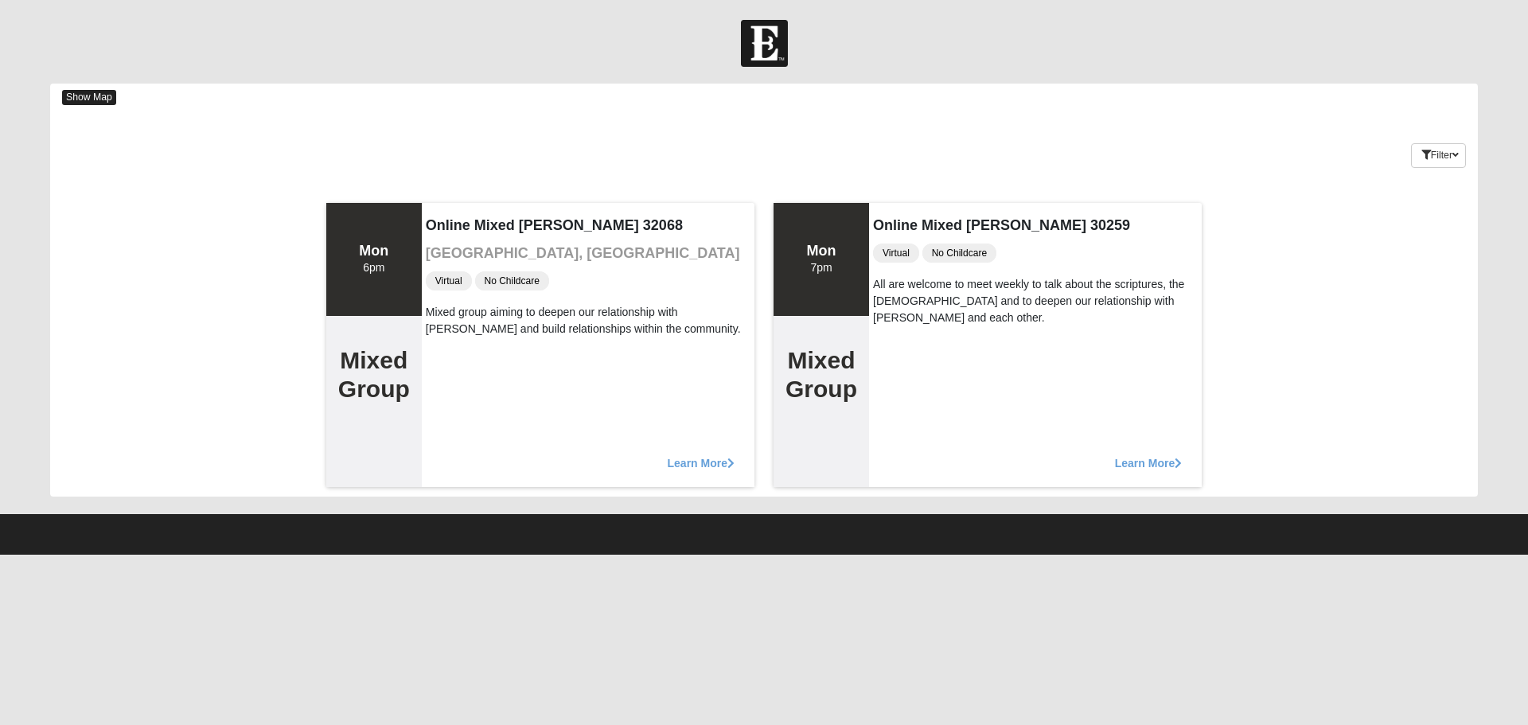
click at [91, 93] on span "Show Map" at bounding box center [89, 97] width 54 height 15
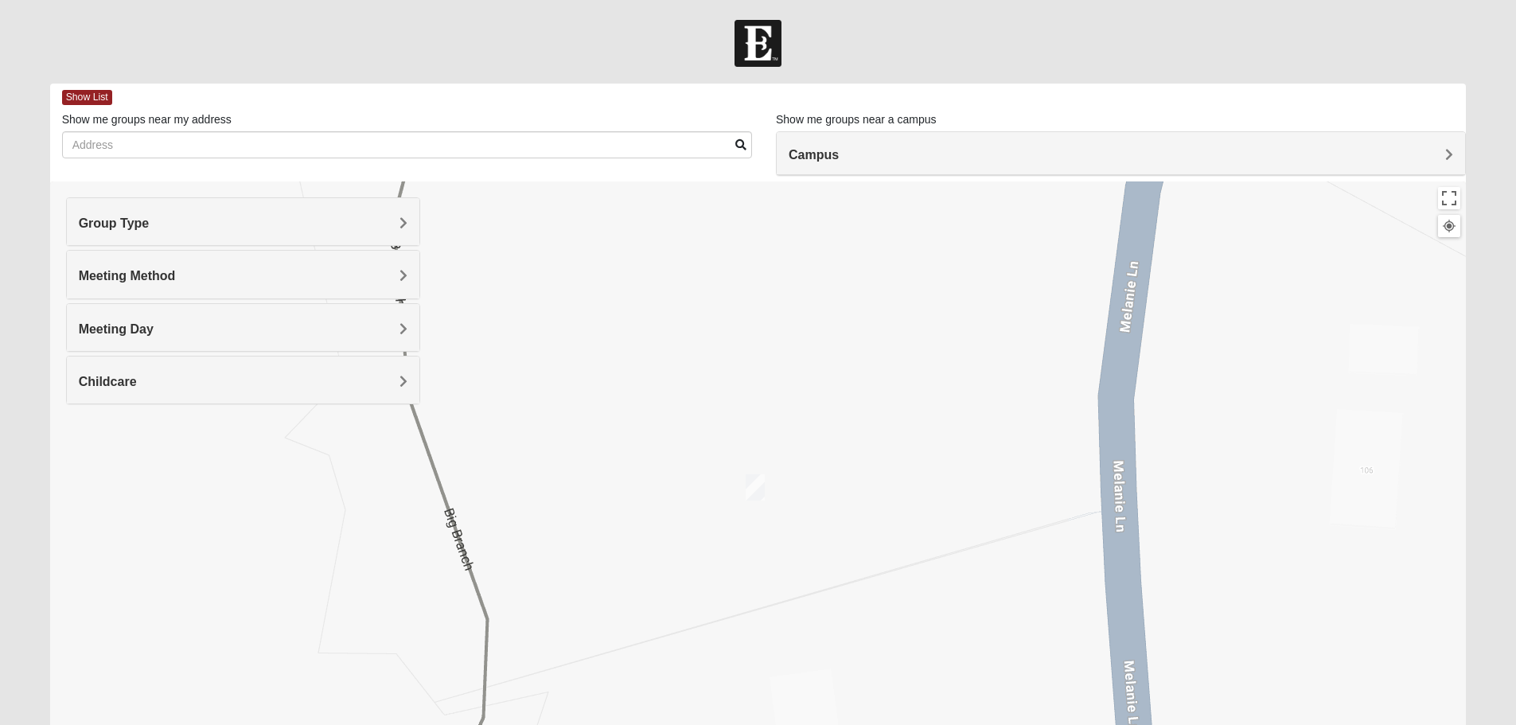
click at [122, 197] on div "Group Type Mixed Group Men Only Women Only 1825" at bounding box center [243, 221] width 354 height 49
click at [132, 231] on h4 "Group Type" at bounding box center [243, 223] width 329 height 15
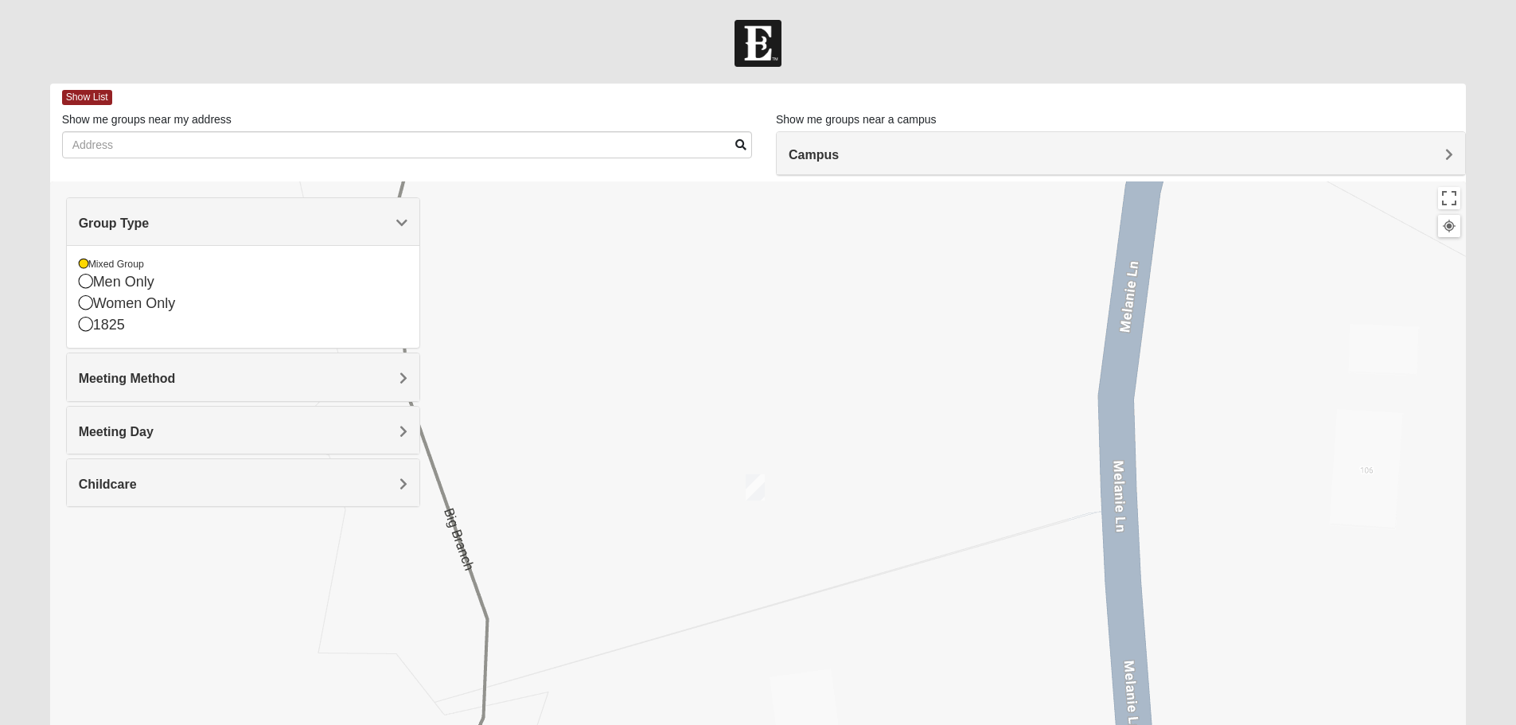
click at [41, 200] on div "Show List Loading Groups Keywords Filter Additional Filters Campus [GEOGRAPHIC_…" at bounding box center [758, 459] width 1440 height 750
click at [151, 385] on span "Meeting Method" at bounding box center [127, 379] width 97 height 14
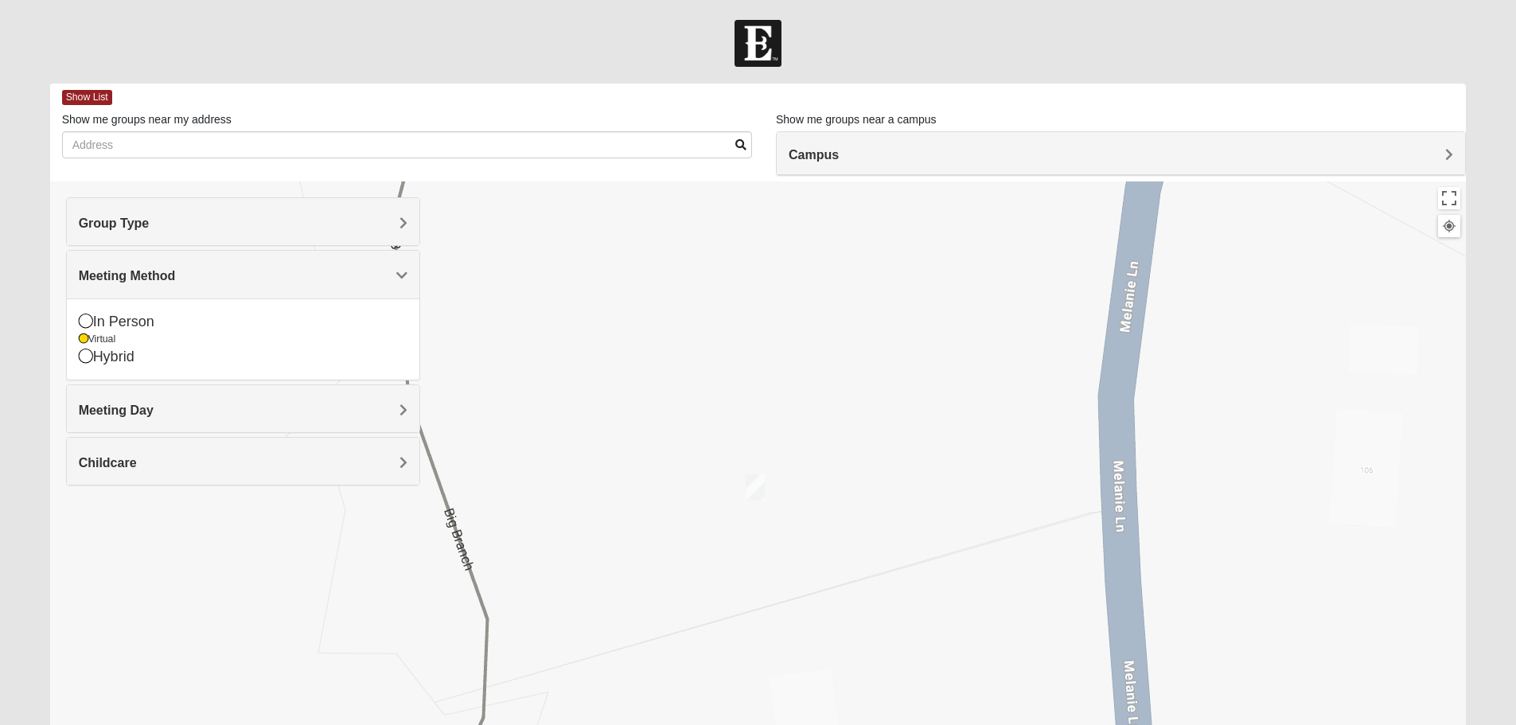
click at [134, 411] on span "Meeting Day" at bounding box center [116, 410] width 75 height 14
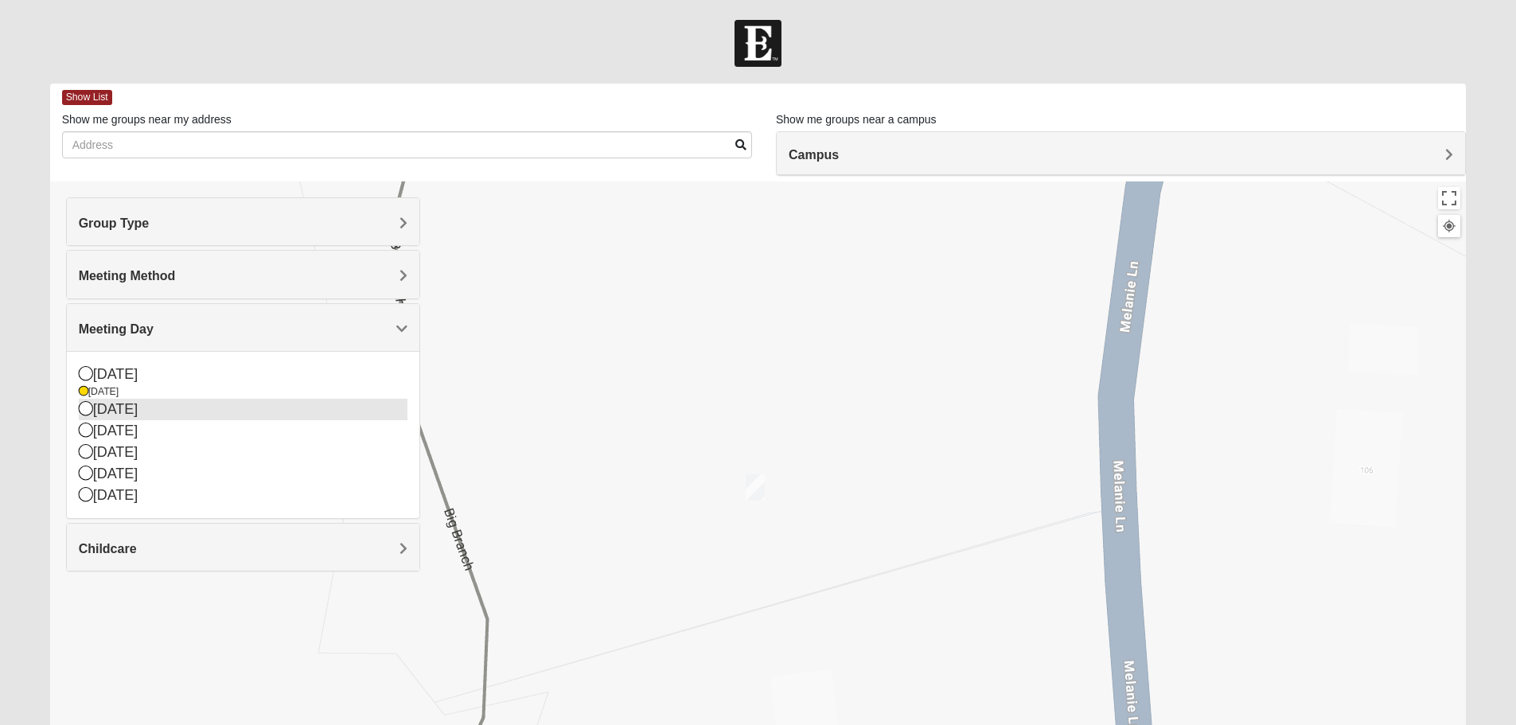
click at [129, 414] on div "[DATE]" at bounding box center [243, 409] width 329 height 21
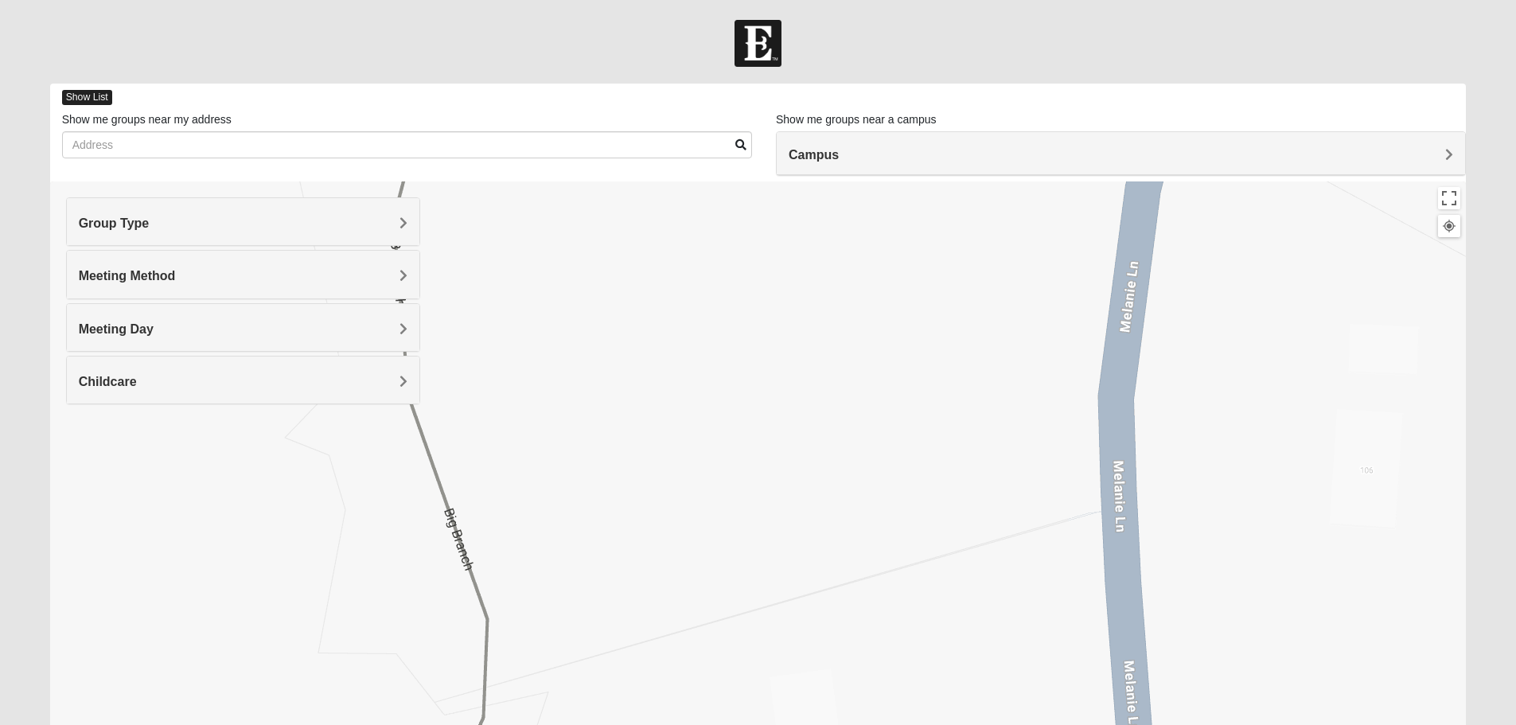
click at [93, 100] on span "Show List" at bounding box center [87, 97] width 50 height 15
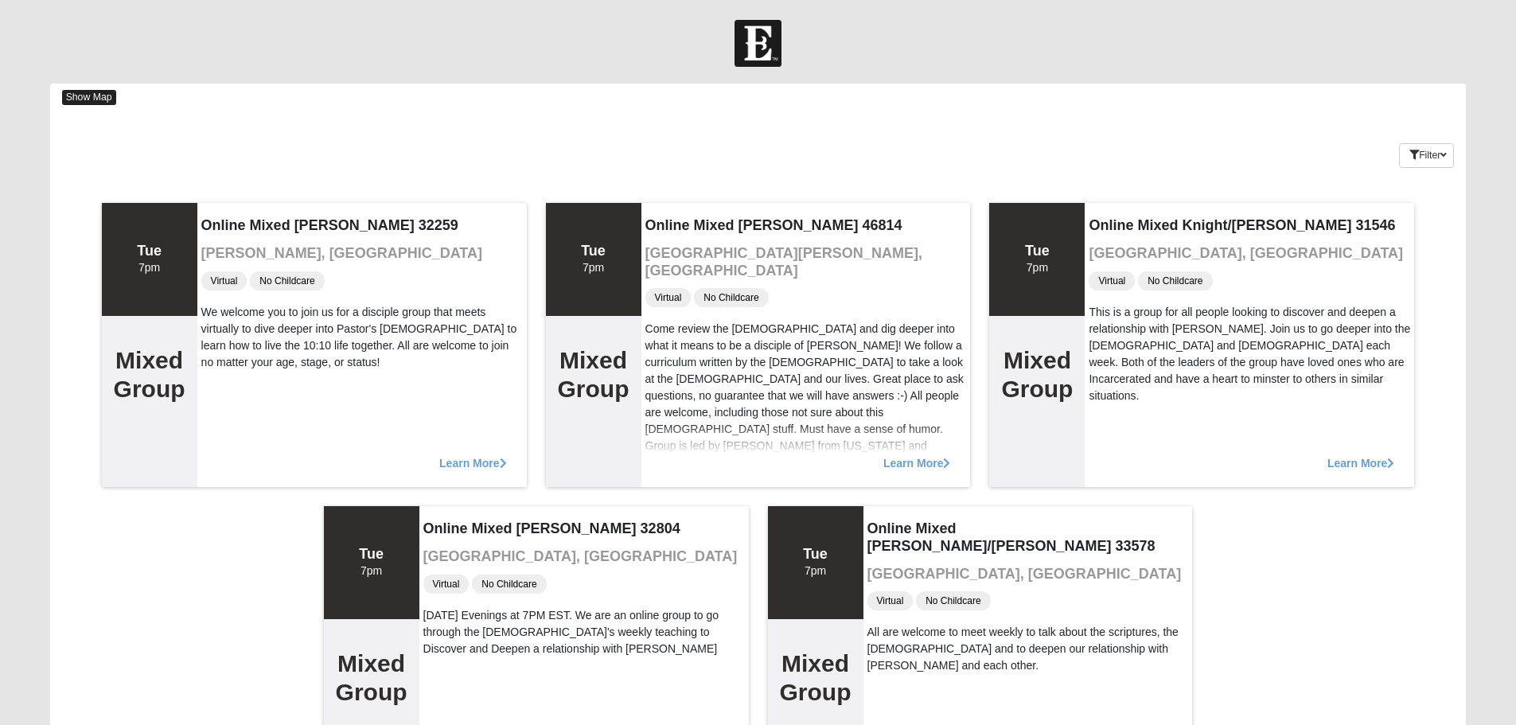
click at [100, 95] on span "Show Map" at bounding box center [89, 97] width 54 height 15
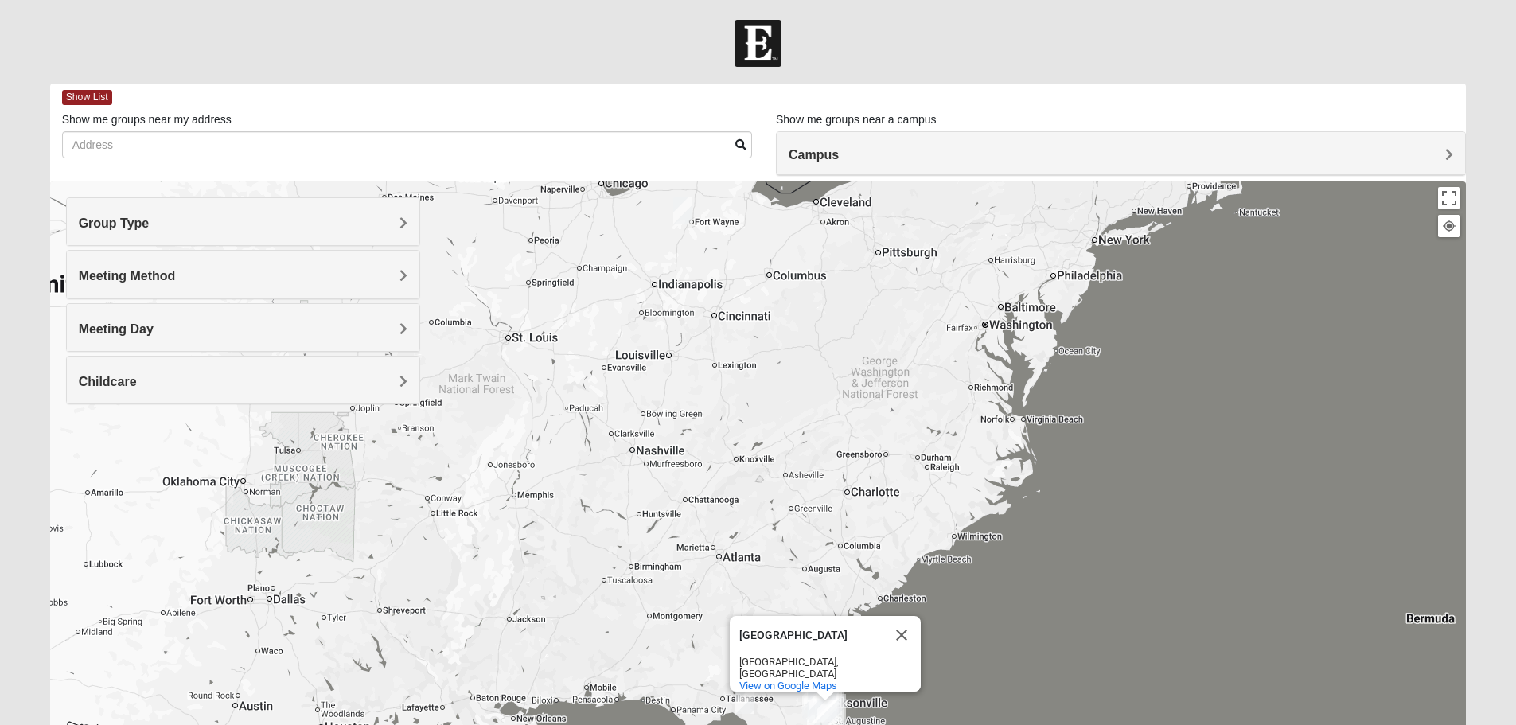
click at [185, 333] on h4 "Meeting Day" at bounding box center [243, 328] width 329 height 15
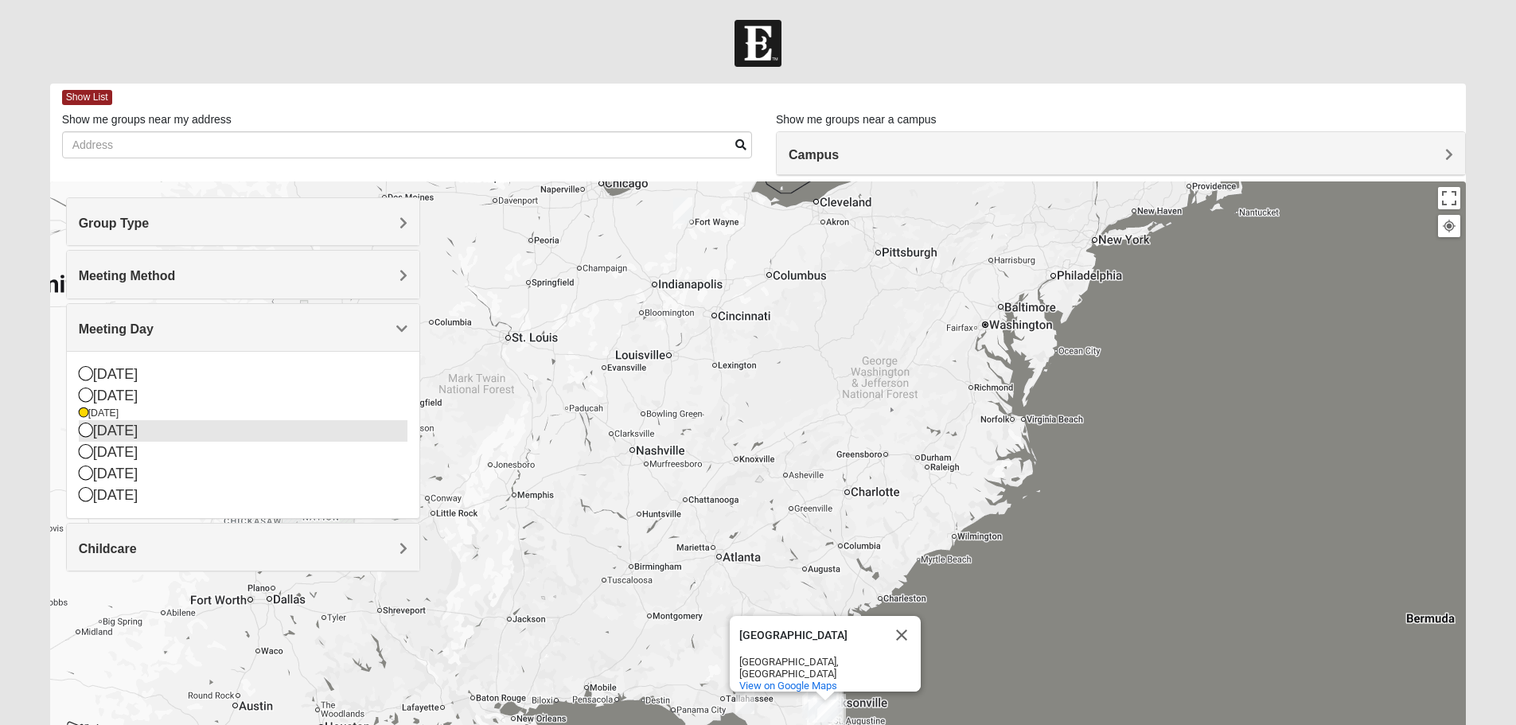
click at [146, 436] on div "[DATE]" at bounding box center [243, 430] width 329 height 21
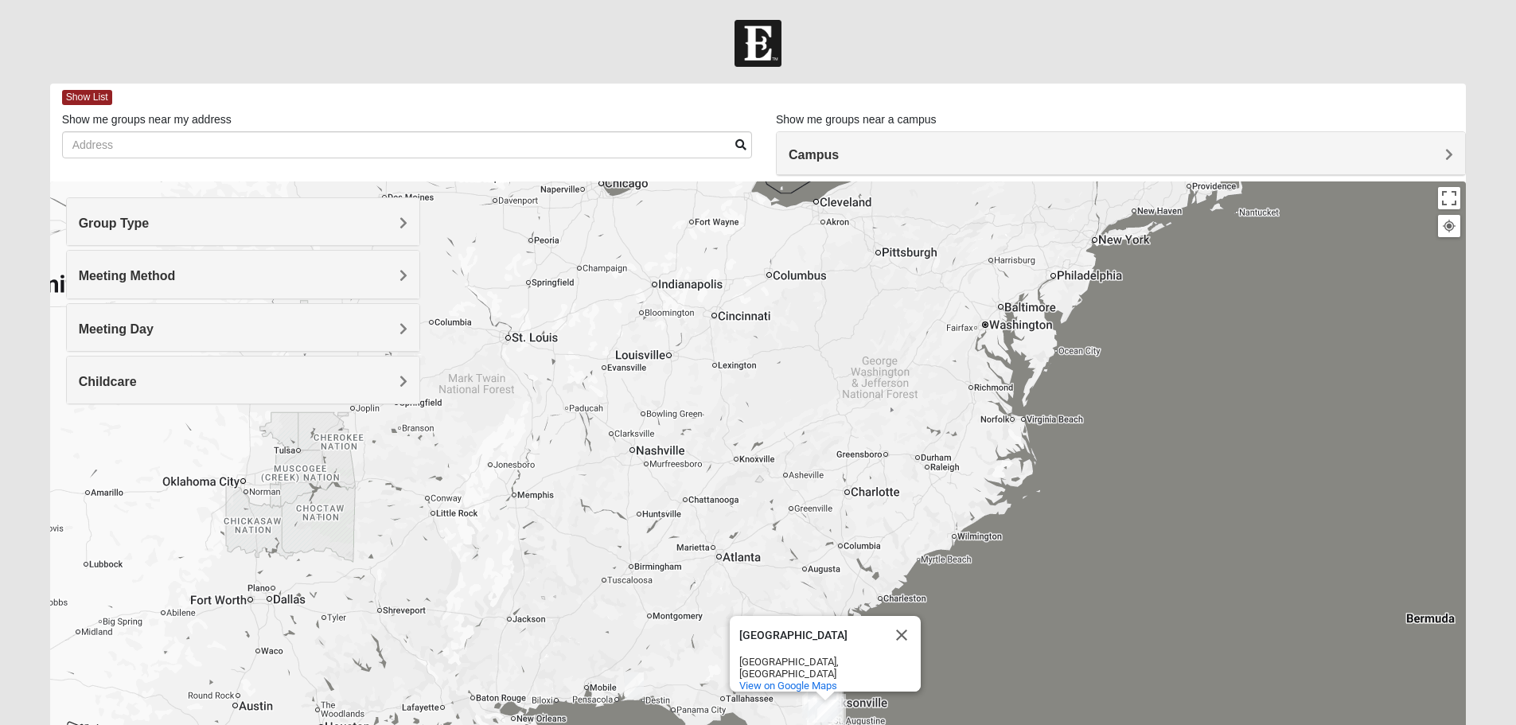
click at [144, 342] on div "Meeting Day" at bounding box center [243, 327] width 352 height 47
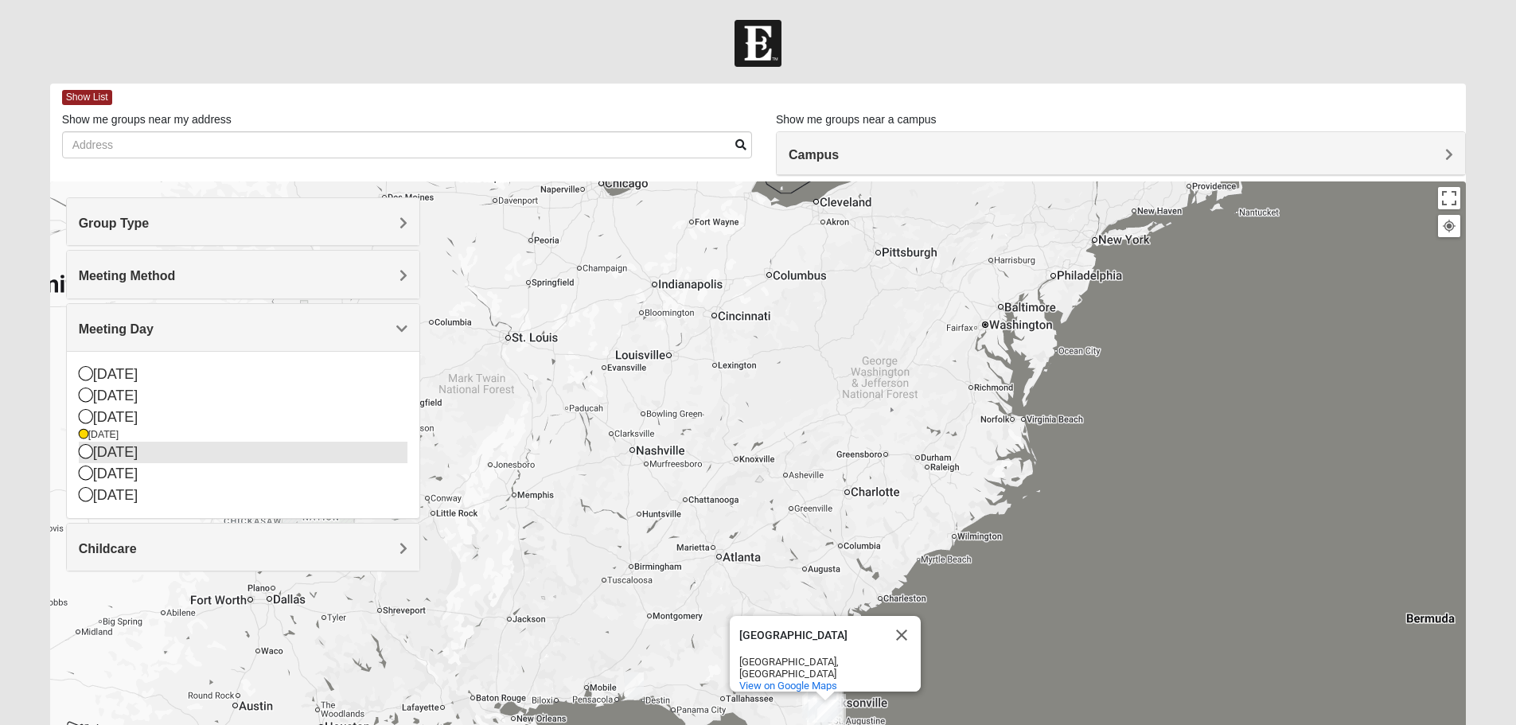
click at [141, 447] on div "[DATE]" at bounding box center [243, 452] width 329 height 21
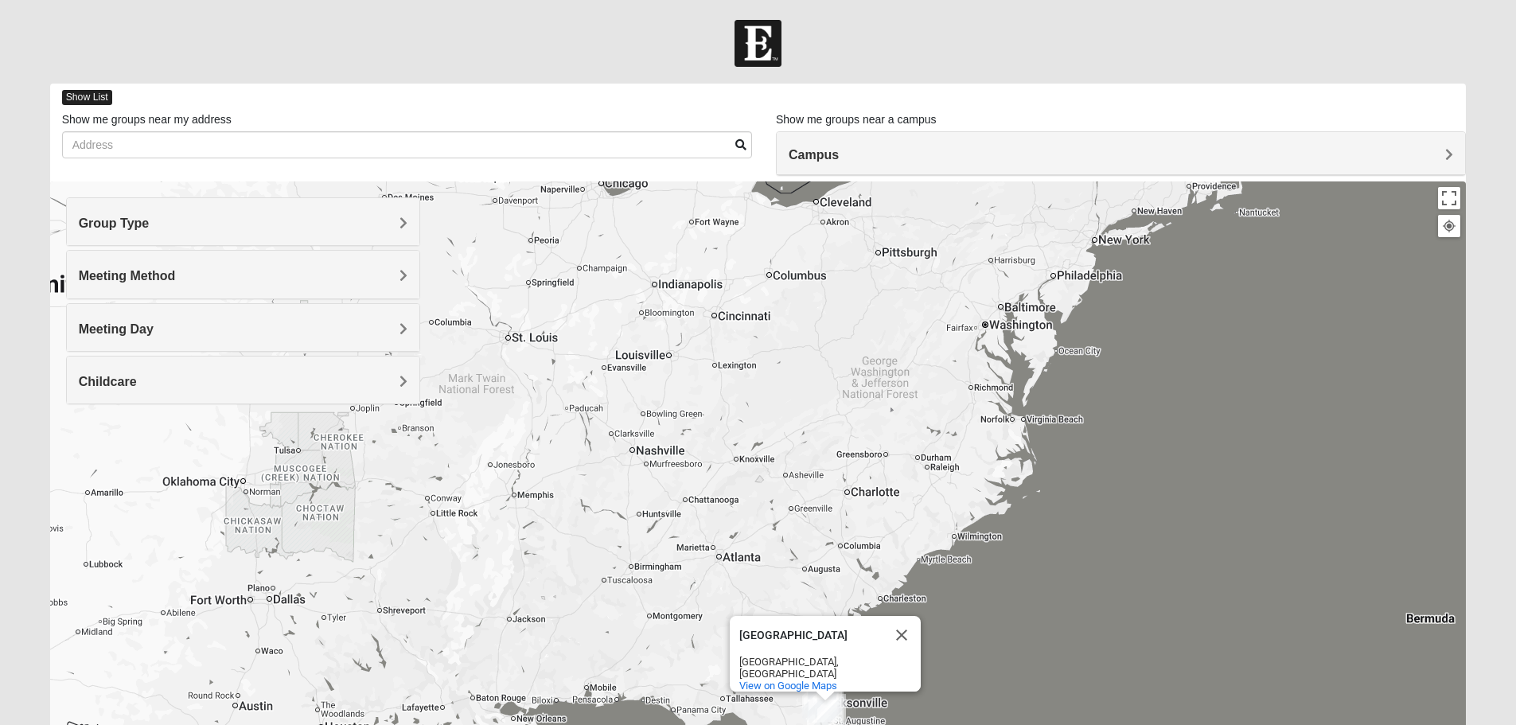
click at [95, 104] on span "Show List" at bounding box center [87, 97] width 50 height 15
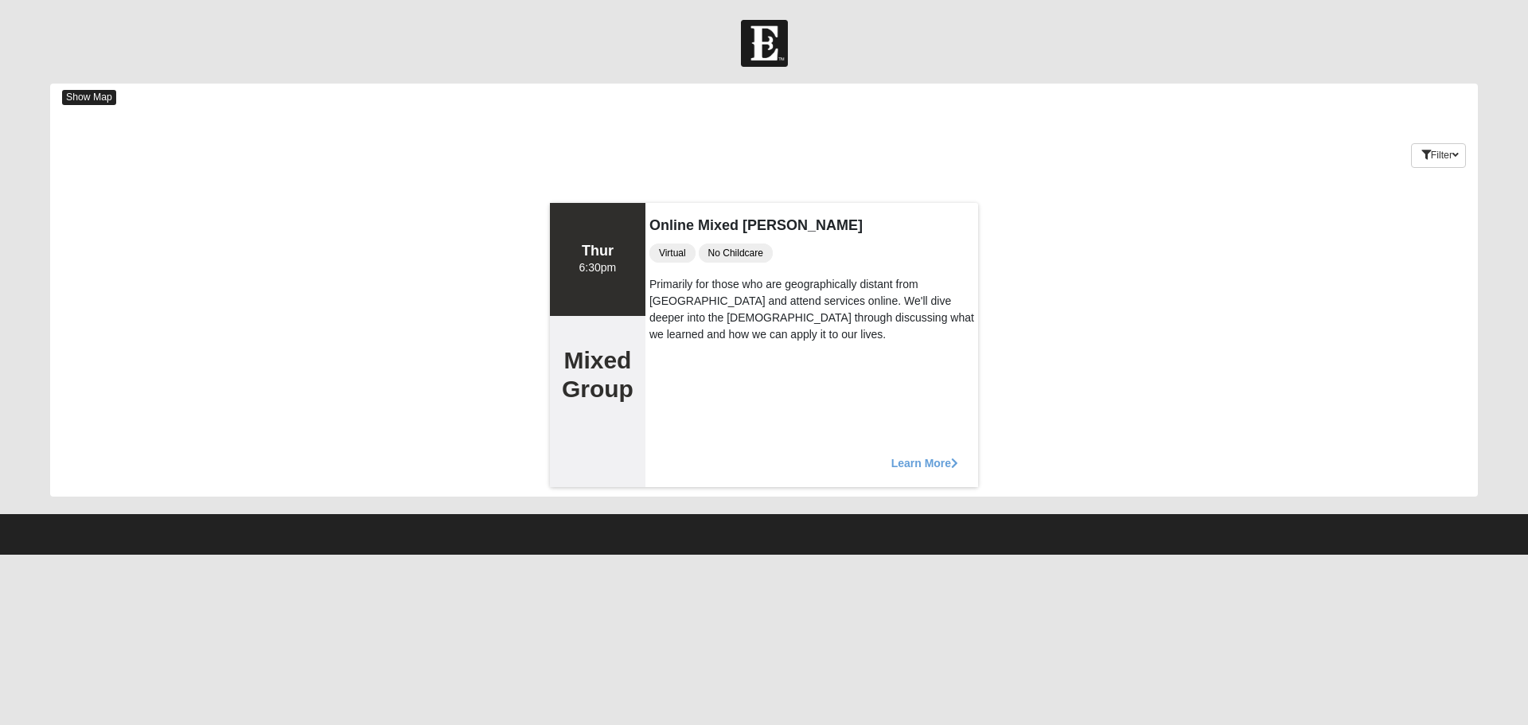
click at [84, 96] on span "Show Map" at bounding box center [89, 97] width 54 height 15
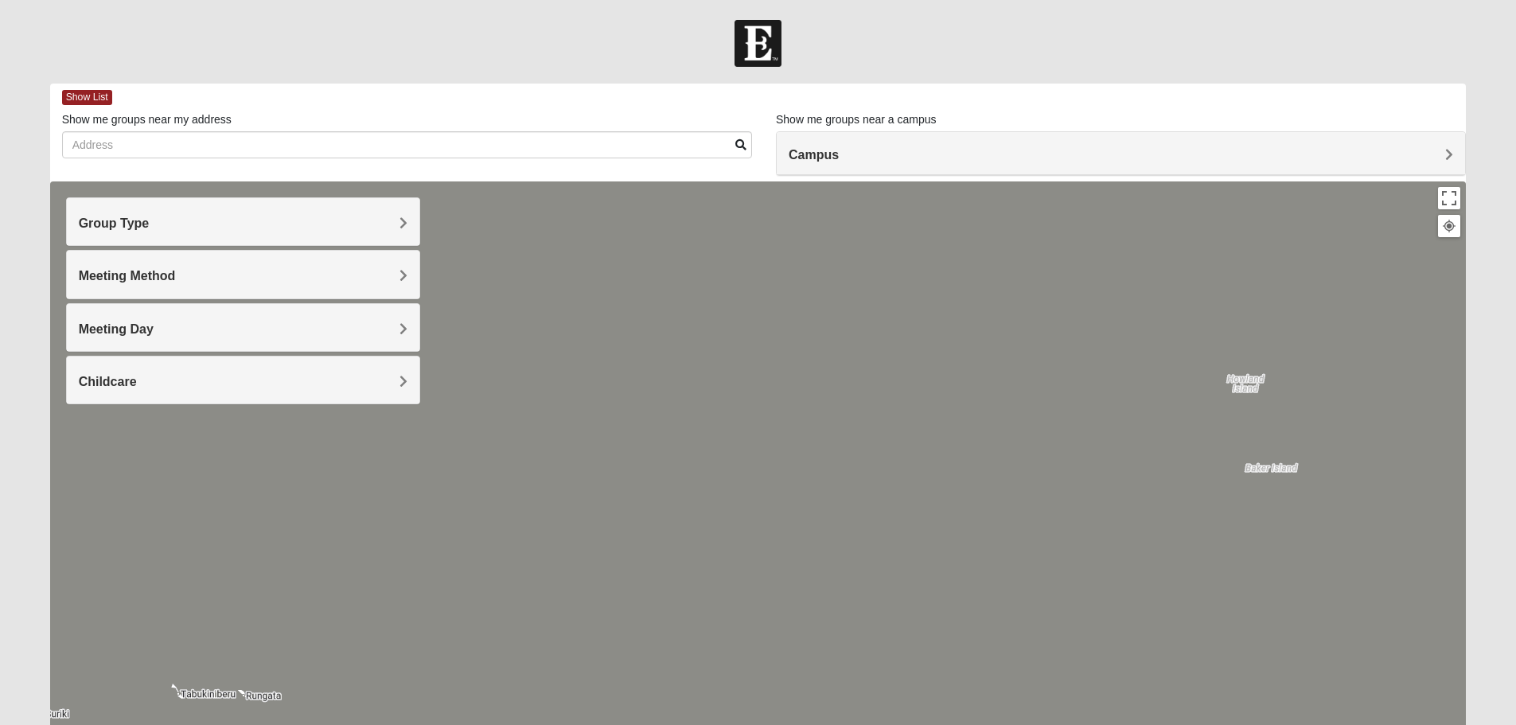
click at [171, 309] on div "Meeting Day" at bounding box center [243, 327] width 352 height 47
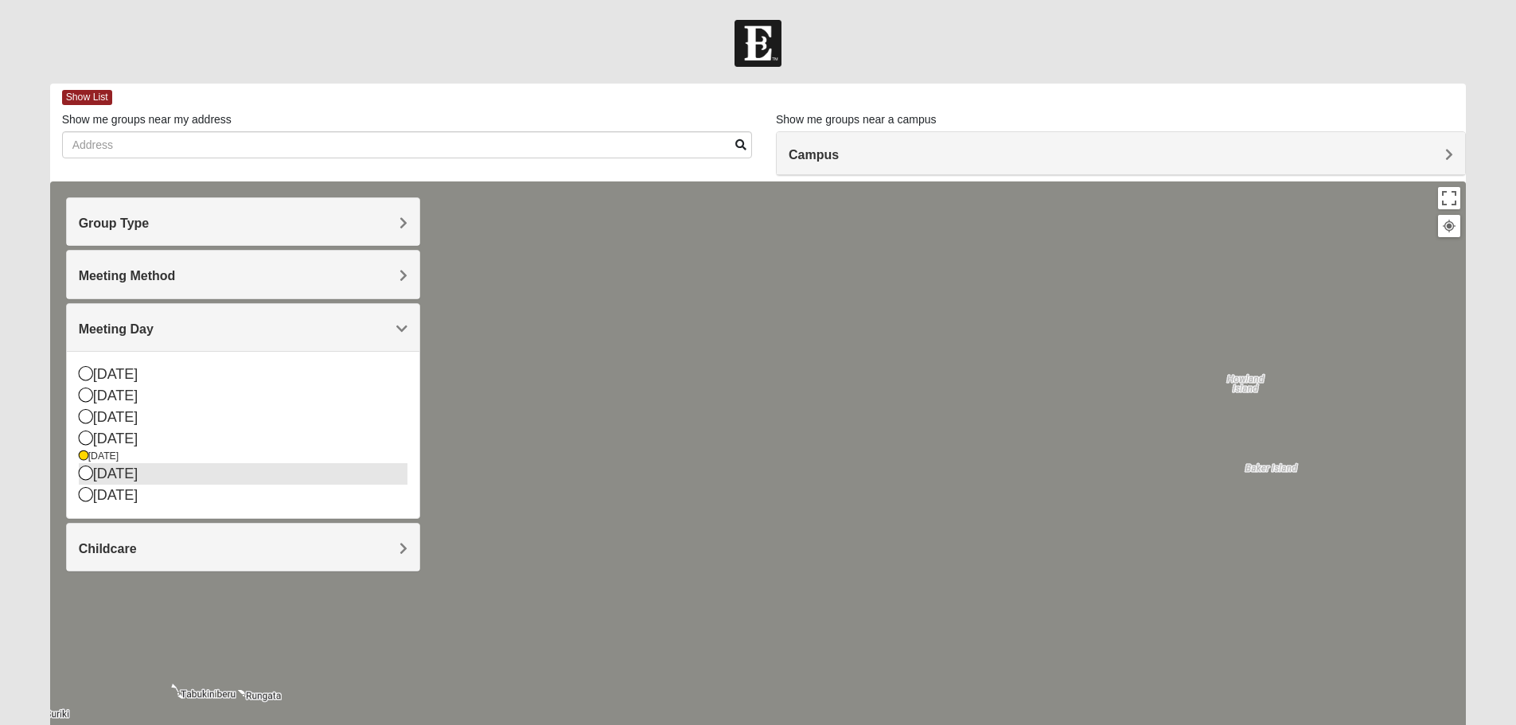
click at [119, 471] on div "[DATE]" at bounding box center [243, 473] width 329 height 21
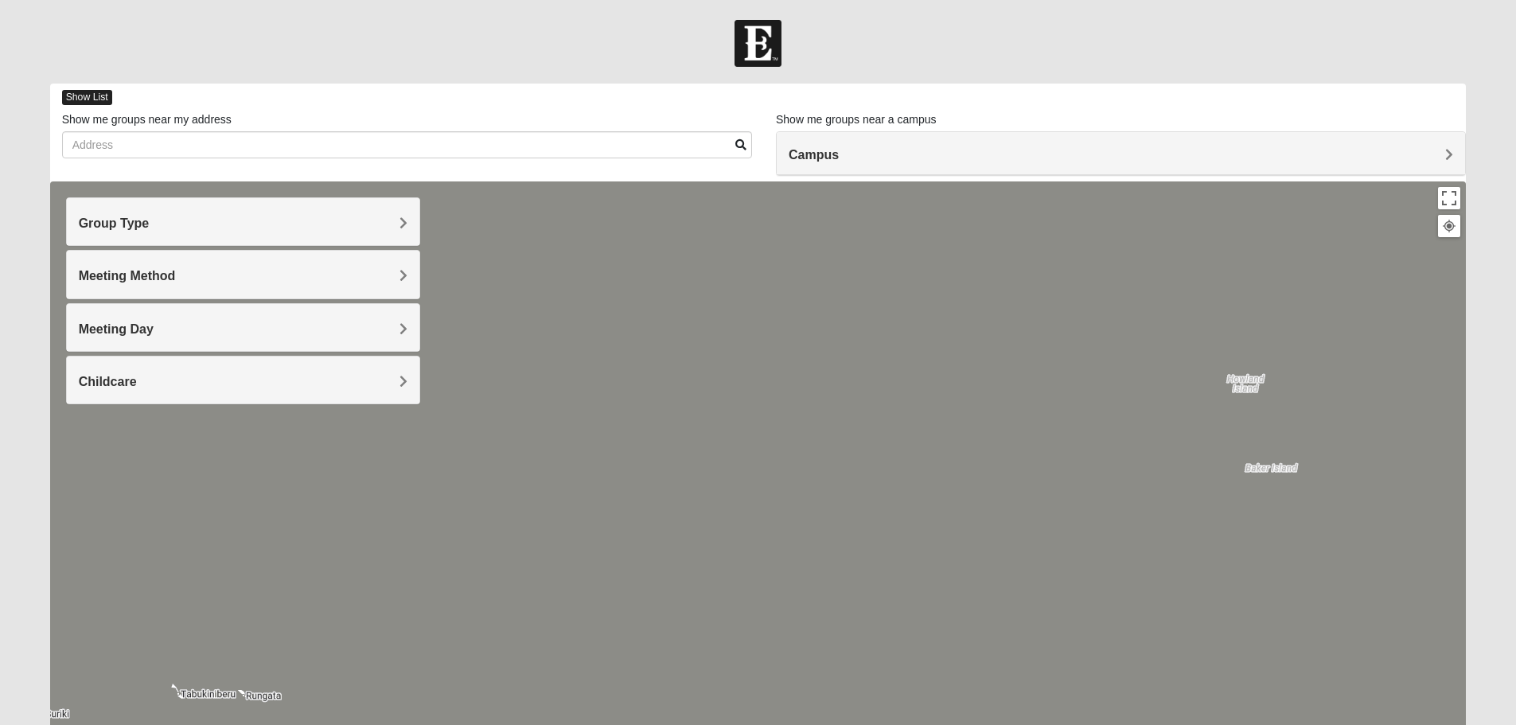
click at [102, 96] on span "Show List" at bounding box center [87, 97] width 50 height 15
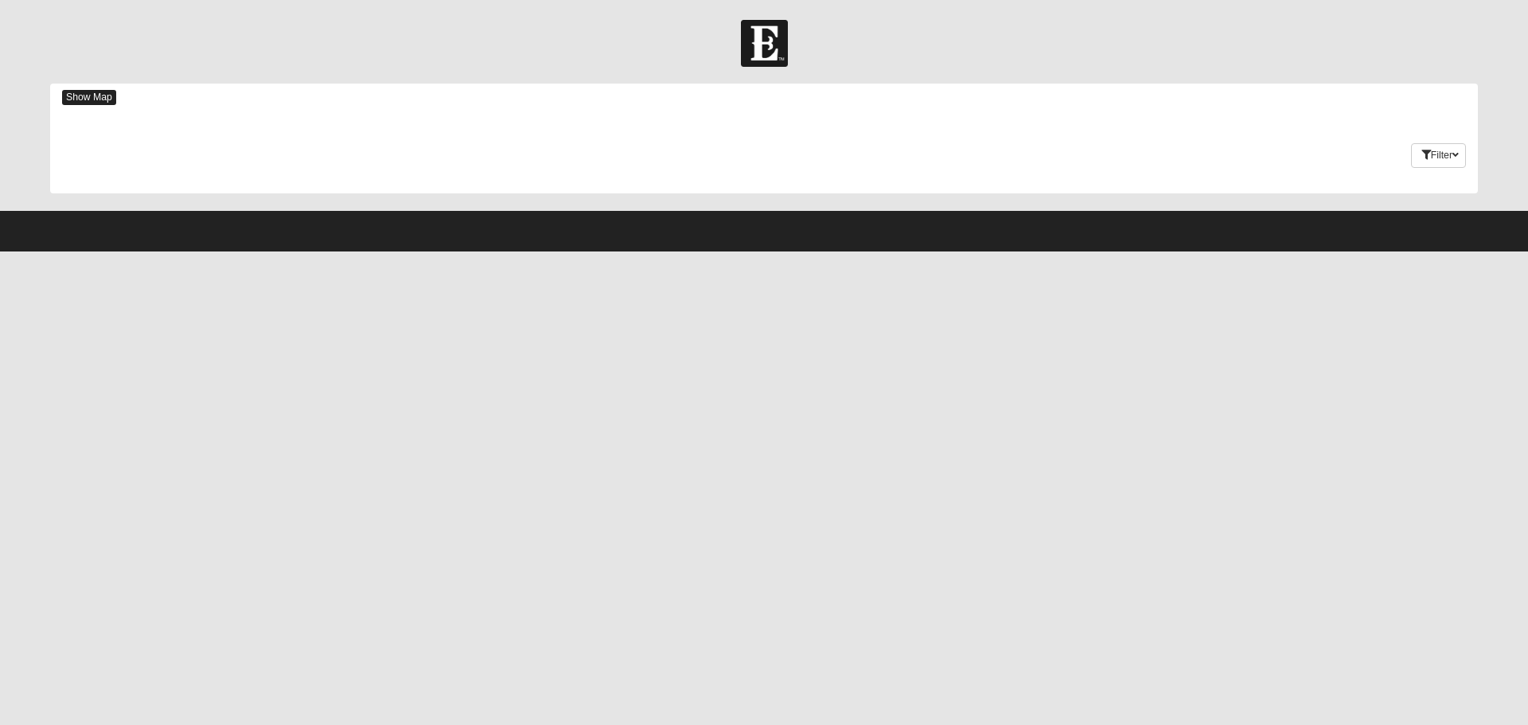
click at [68, 97] on span "Show Map" at bounding box center [89, 97] width 54 height 15
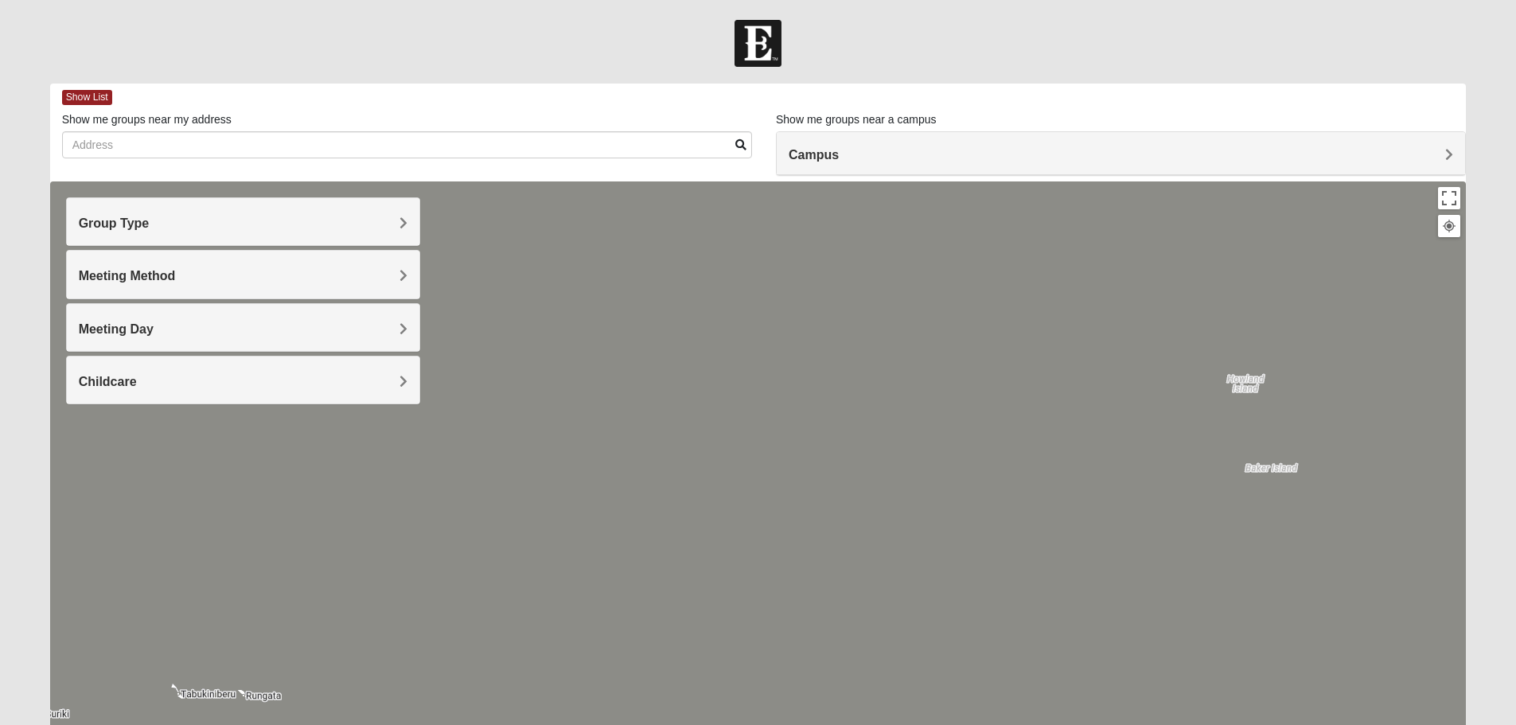
click at [186, 333] on h4 "Meeting Day" at bounding box center [243, 328] width 329 height 15
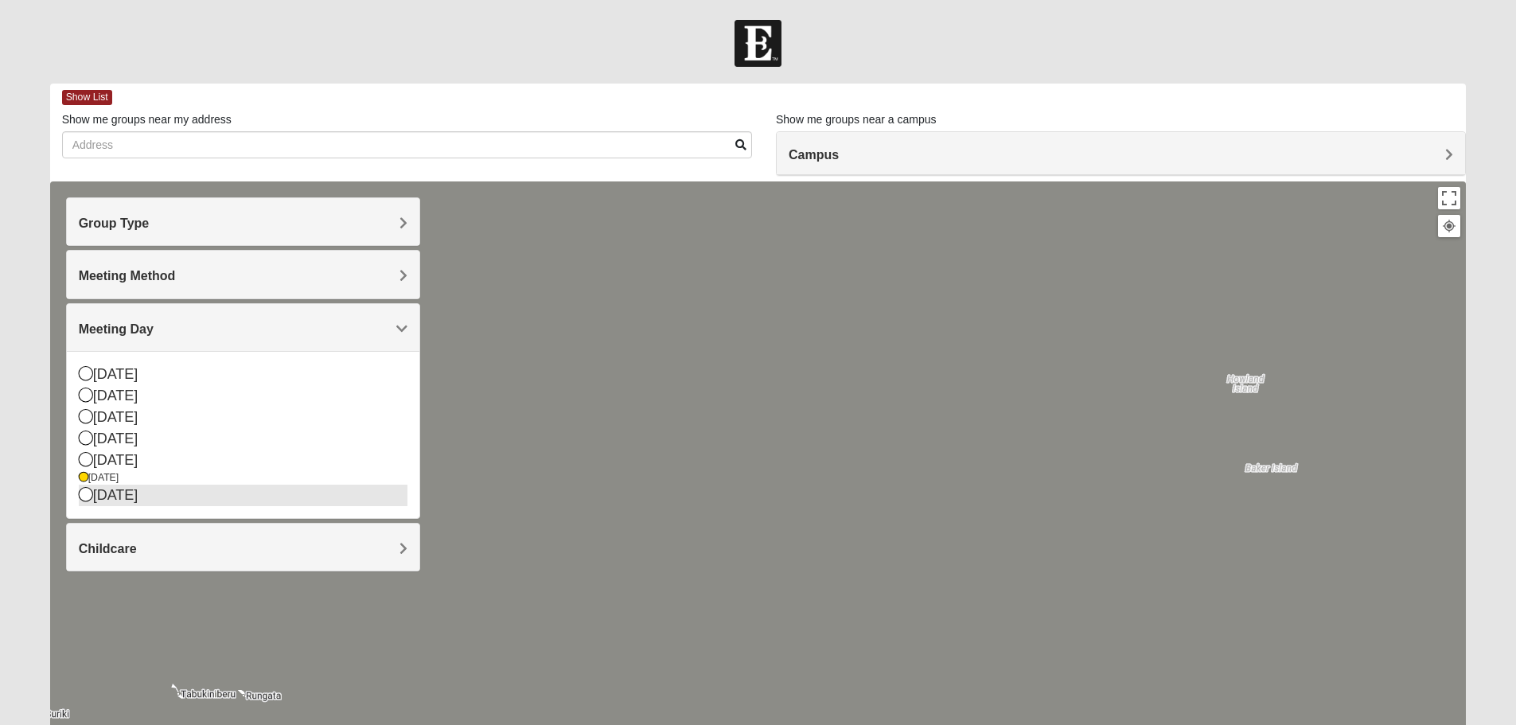
click at [126, 489] on div "[DATE]" at bounding box center [243, 495] width 329 height 21
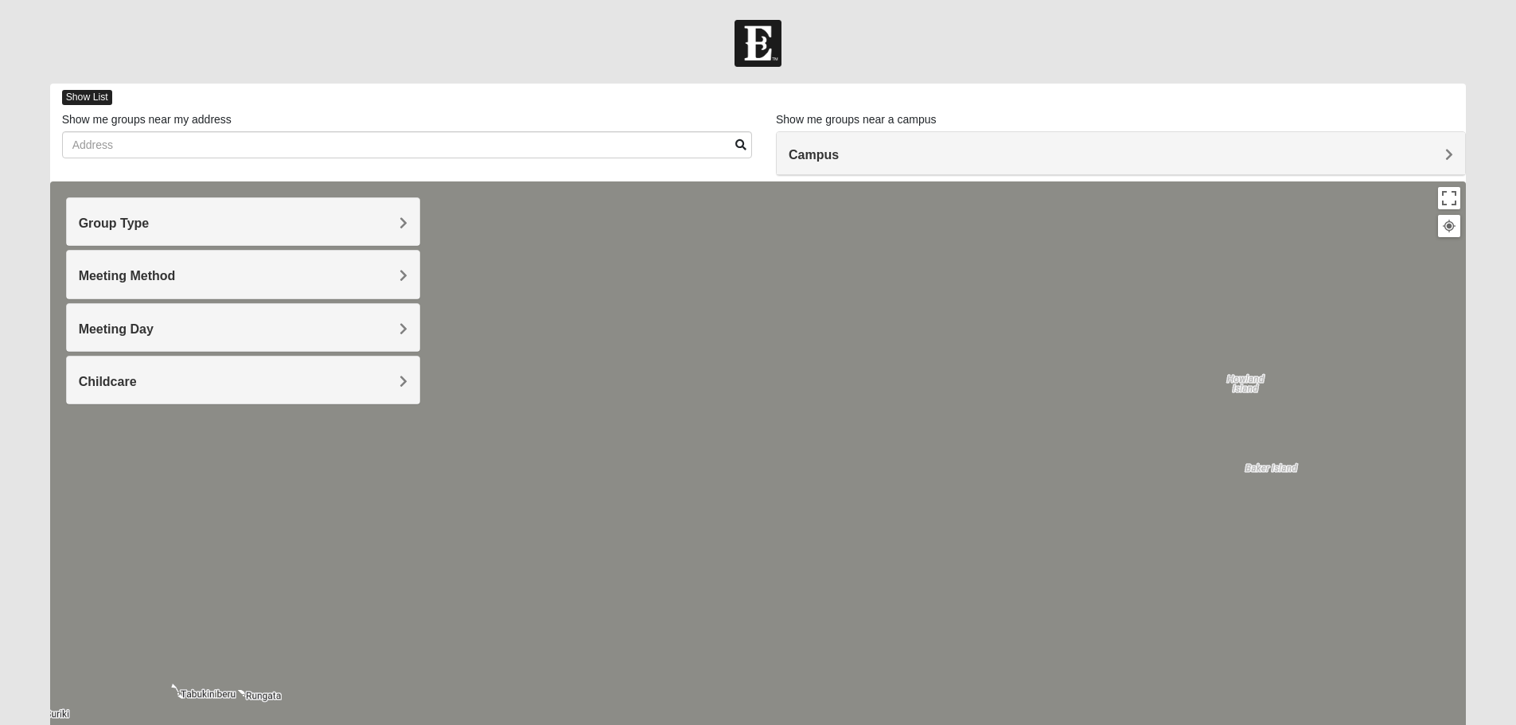
click at [100, 99] on span "Show List" at bounding box center [87, 97] width 50 height 15
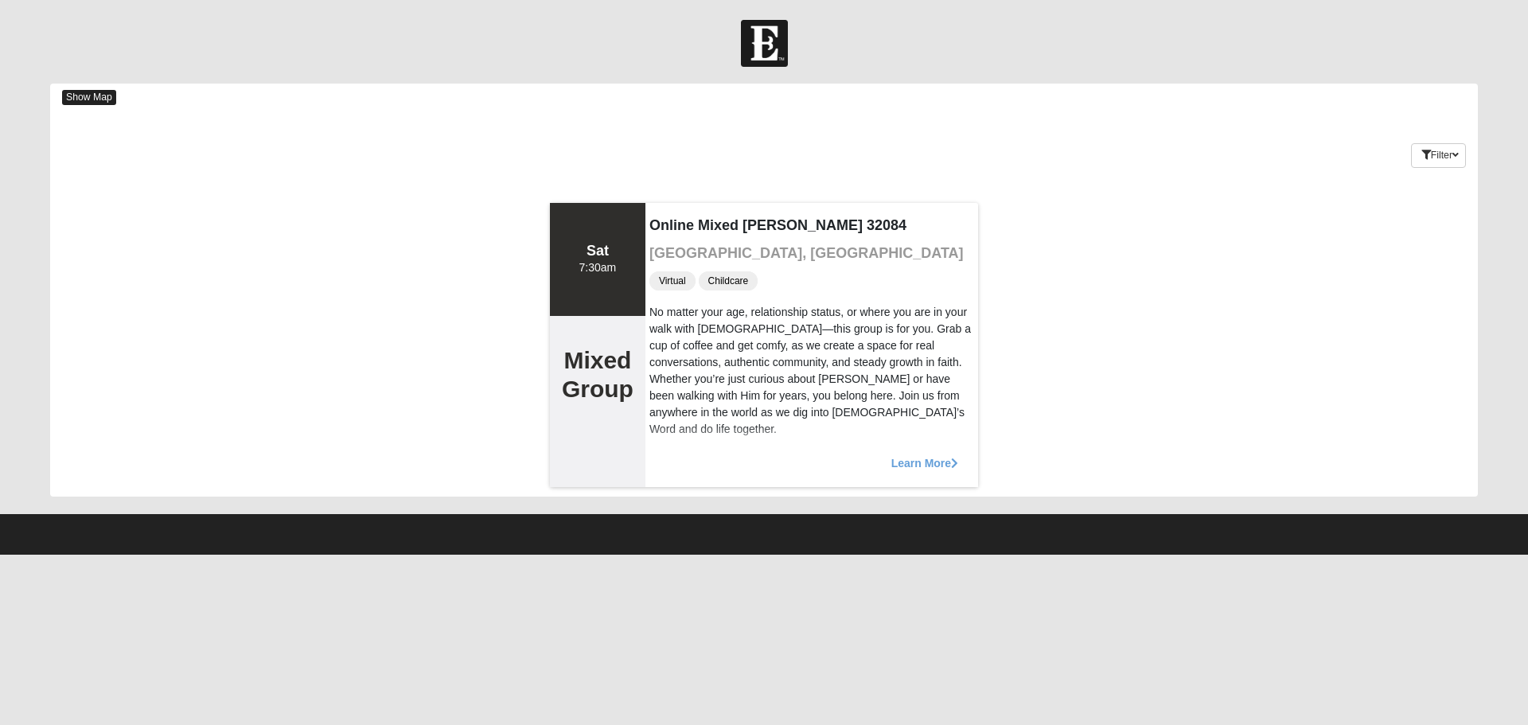
click at [107, 98] on span "Show Map" at bounding box center [89, 97] width 54 height 15
